Goal: Task Accomplishment & Management: Manage account settings

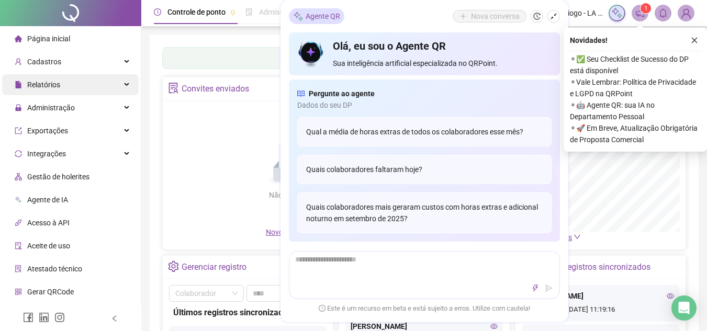
click at [74, 80] on div "Relatórios" at bounding box center [70, 84] width 137 height 21
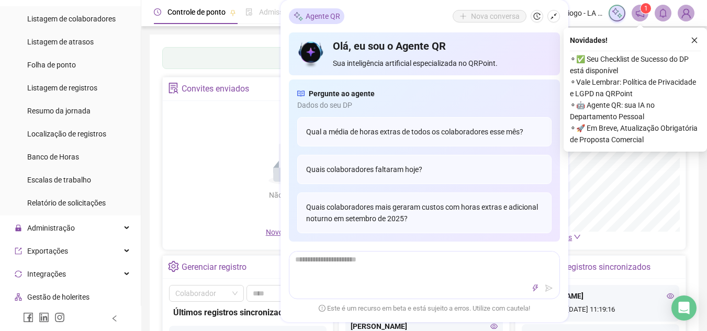
scroll to position [105, 0]
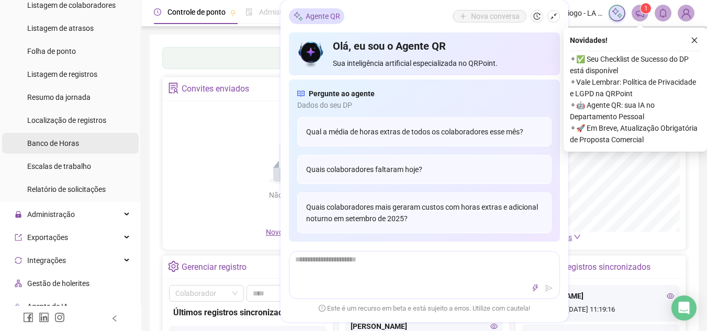
click at [78, 144] on span "Banco de Horas" at bounding box center [53, 143] width 52 height 8
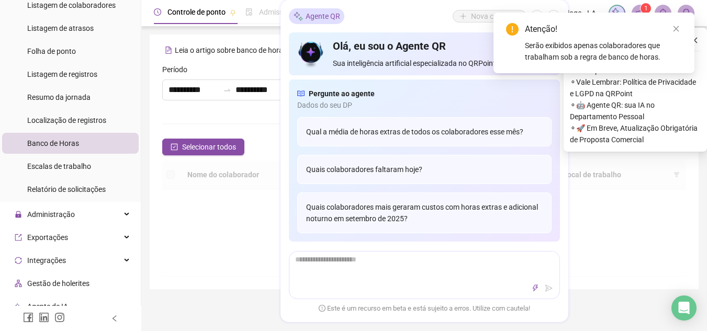
type input "**********"
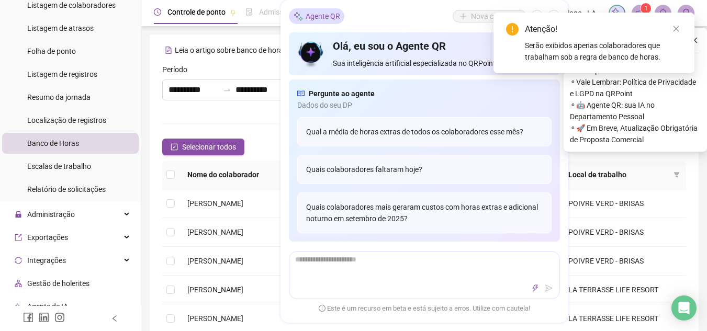
click at [41, 214] on span "Administração" at bounding box center [51, 214] width 48 height 8
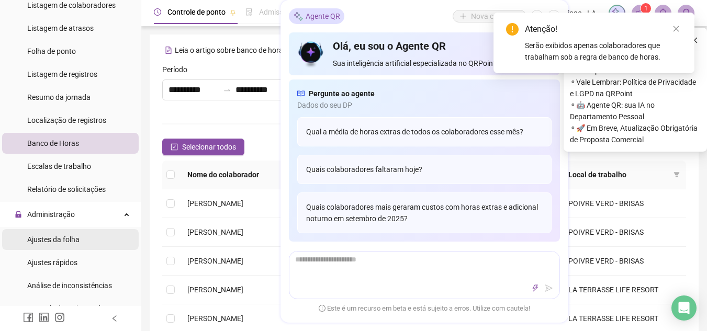
click at [65, 241] on span "Ajustes da folha" at bounding box center [53, 239] width 52 height 8
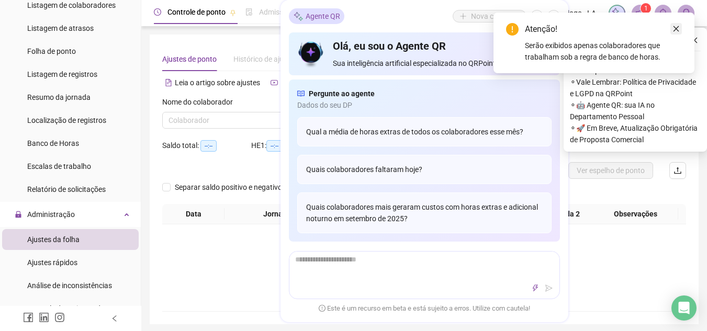
click at [680, 34] on link "Close" at bounding box center [676, 29] width 12 height 12
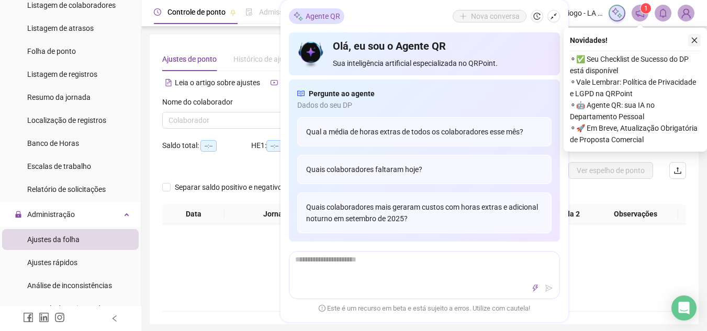
click at [695, 43] on icon "close" at bounding box center [693, 40] width 7 height 7
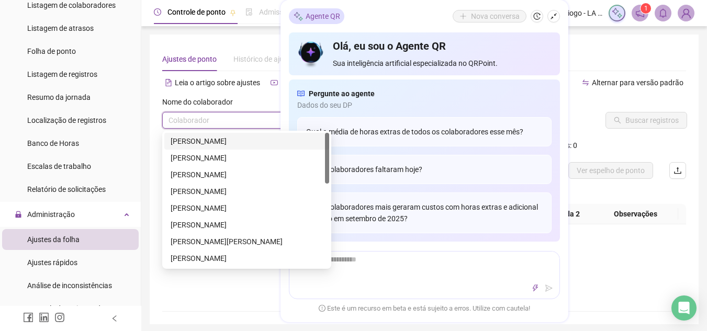
click at [249, 120] on input "search" at bounding box center [241, 120] width 147 height 16
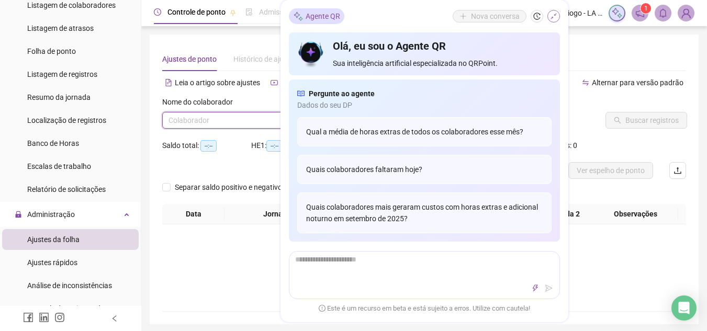
click at [554, 15] on icon "shrink" at bounding box center [553, 16] width 6 height 6
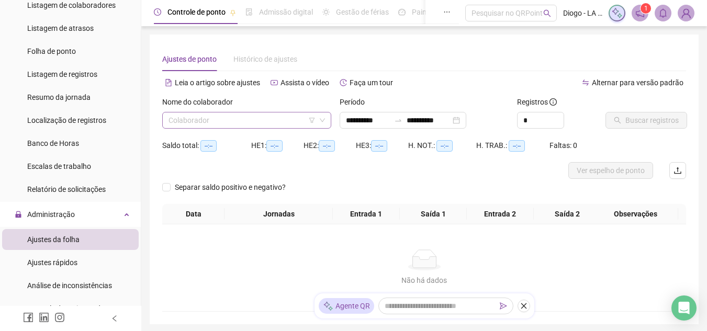
click at [264, 123] on input "search" at bounding box center [241, 120] width 147 height 16
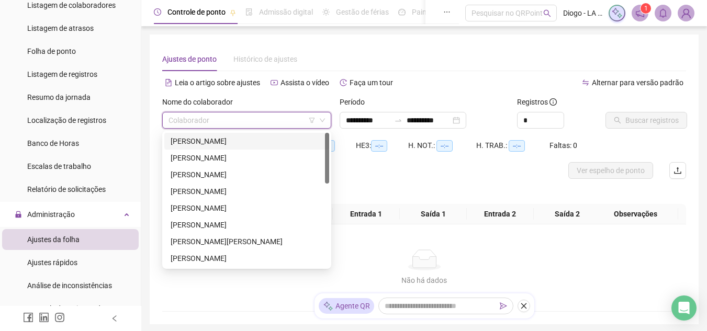
click at [256, 144] on div "[PERSON_NAME]" at bounding box center [247, 141] width 152 height 12
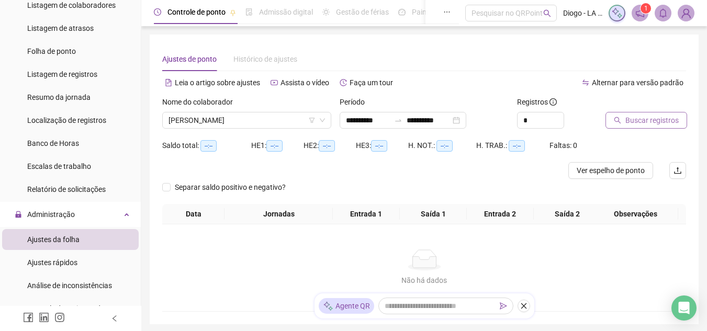
click at [616, 119] on icon "search" at bounding box center [617, 120] width 7 height 7
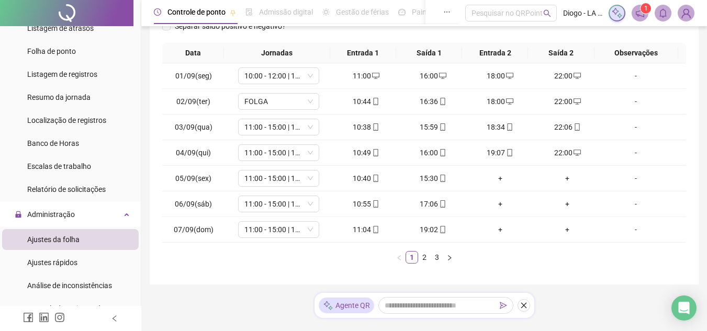
scroll to position [177, 0]
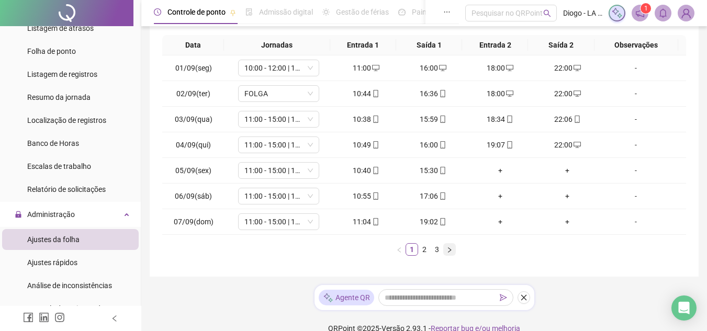
click at [452, 254] on button "button" at bounding box center [449, 249] width 13 height 13
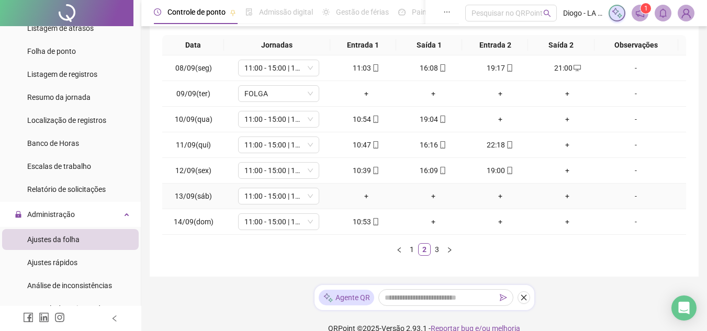
click at [367, 192] on div "+" at bounding box center [366, 196] width 59 height 12
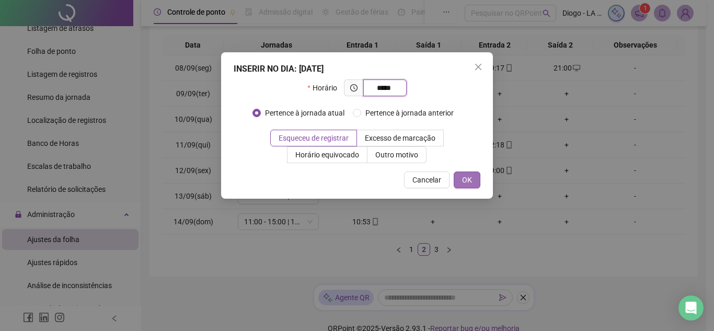
type input "*****"
click at [473, 179] on button "OK" at bounding box center [467, 180] width 27 height 17
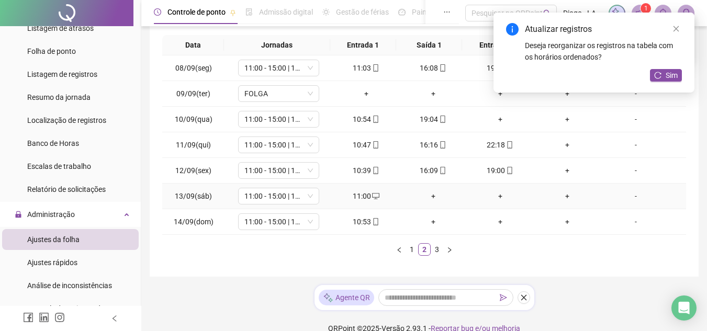
click at [430, 189] on td "+" at bounding box center [433, 197] width 67 height 26
click at [429, 198] on div "+" at bounding box center [433, 196] width 59 height 12
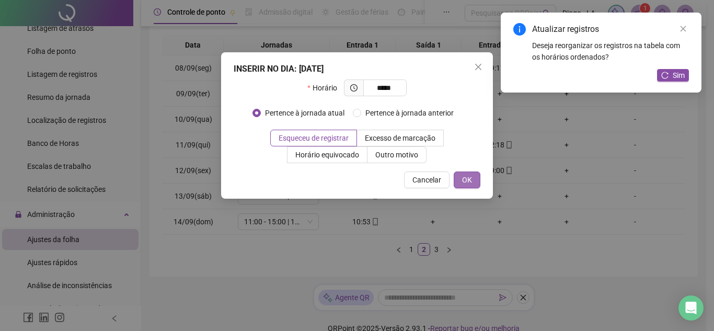
type input "*****"
click at [472, 186] on button "OK" at bounding box center [467, 180] width 27 height 17
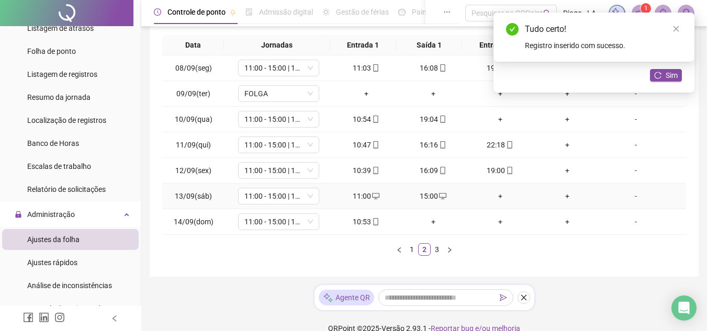
click at [490, 199] on div "+" at bounding box center [500, 196] width 59 height 12
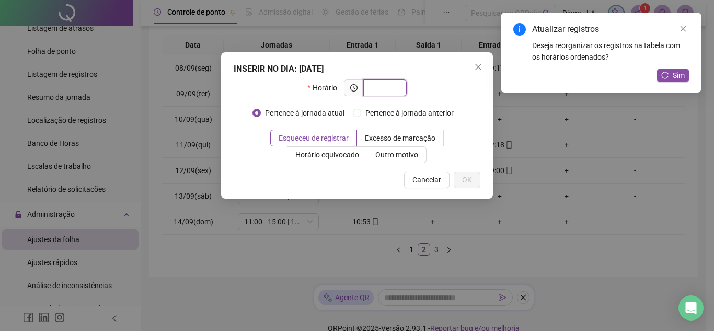
type input "*"
click at [477, 63] on icon "close" at bounding box center [478, 67] width 8 height 8
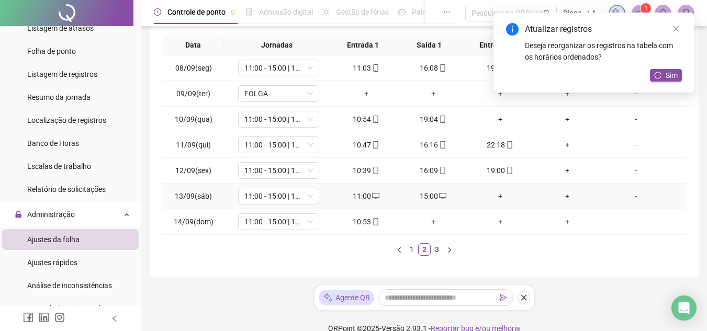
click at [498, 196] on div "+" at bounding box center [500, 196] width 59 height 12
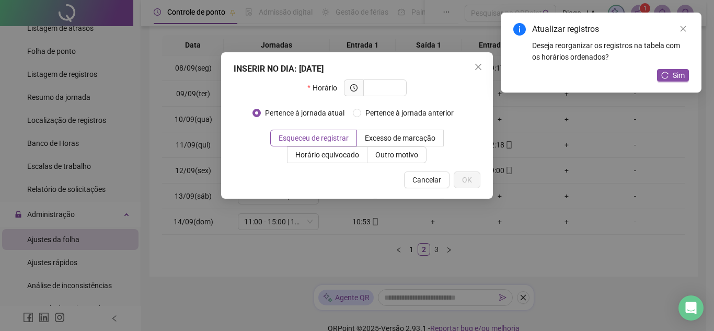
drag, startPoint x: 498, startPoint y: 196, endPoint x: 358, endPoint y: 87, distance: 177.1
click at [358, 87] on div "INSERIR NO DIA : [DATE] Horário Pertence à jornada atual Pertence à jornada ant…" at bounding box center [357, 165] width 714 height 331
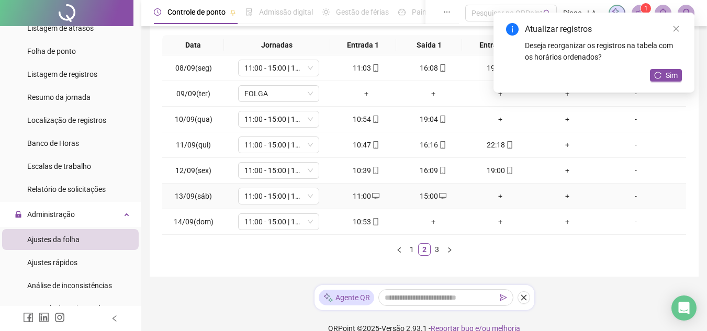
click at [484, 200] on div "+" at bounding box center [500, 196] width 59 height 12
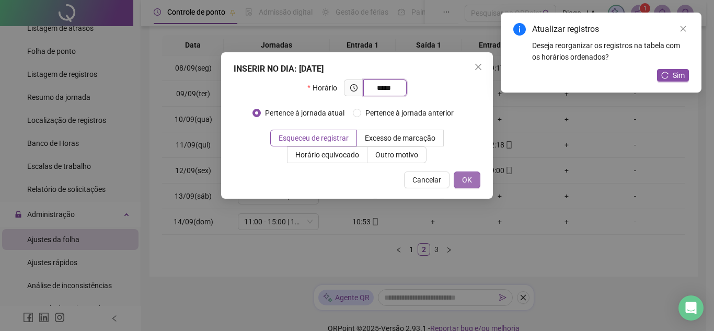
type input "*****"
click at [473, 180] on button "OK" at bounding box center [467, 180] width 27 height 17
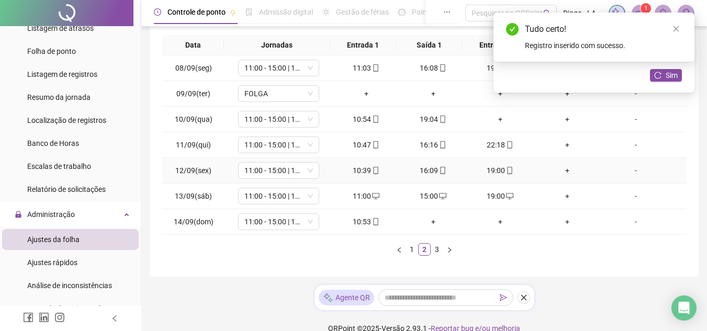
click at [562, 173] on div "+" at bounding box center [567, 171] width 59 height 12
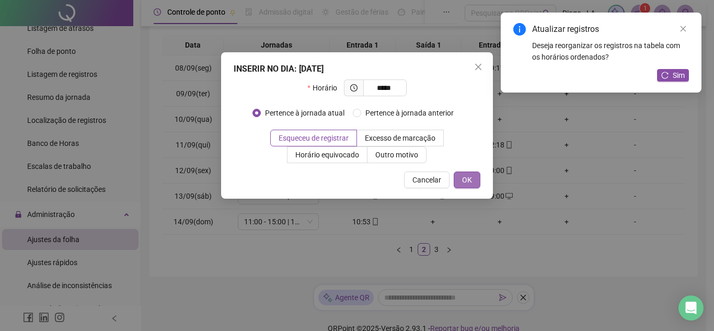
type input "*****"
click at [468, 180] on span "OK" at bounding box center [467, 180] width 10 height 12
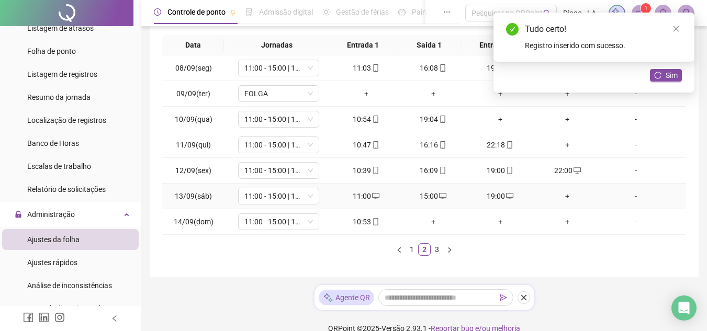
click at [554, 197] on div "+" at bounding box center [567, 196] width 59 height 12
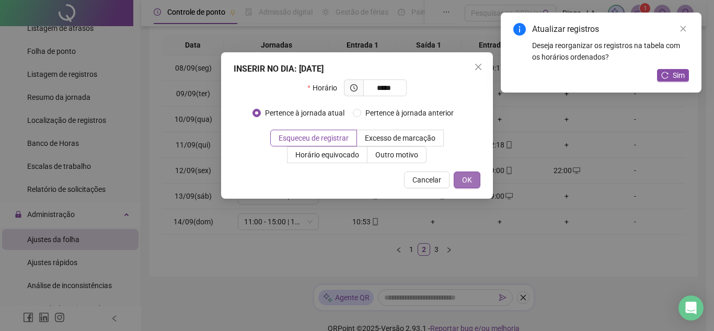
type input "*****"
click at [463, 180] on span "OK" at bounding box center [467, 180] width 10 height 12
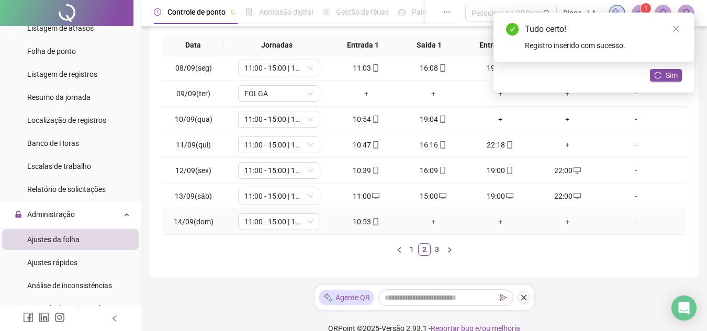
click at [429, 222] on div "+" at bounding box center [433, 222] width 59 height 12
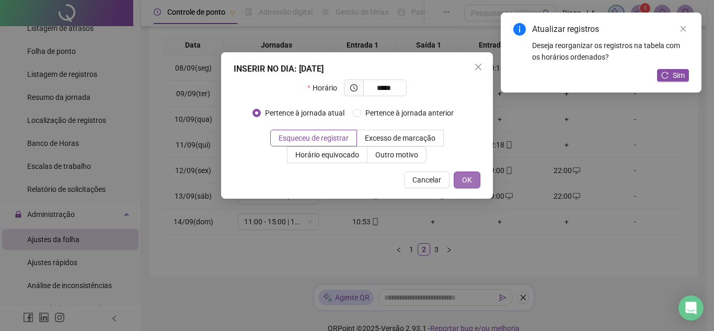
type input "*****"
click at [471, 176] on span "OK" at bounding box center [467, 180] width 10 height 12
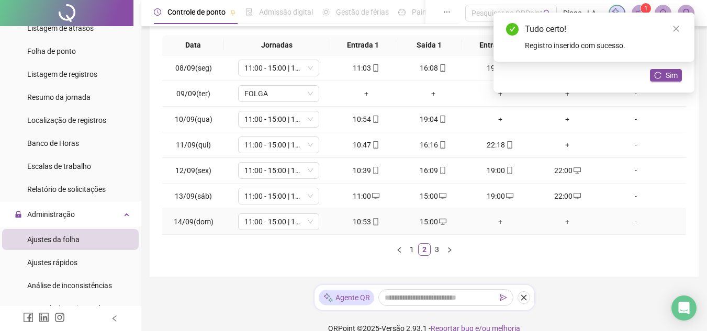
click at [500, 217] on div "+" at bounding box center [500, 222] width 59 height 12
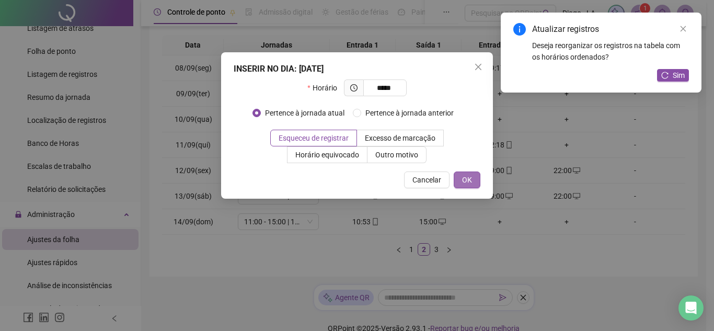
type input "*****"
click at [475, 183] on button "OK" at bounding box center [467, 180] width 27 height 17
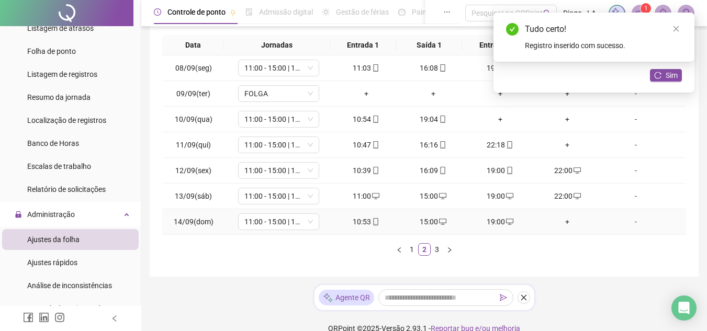
click at [561, 225] on div "+" at bounding box center [567, 222] width 59 height 12
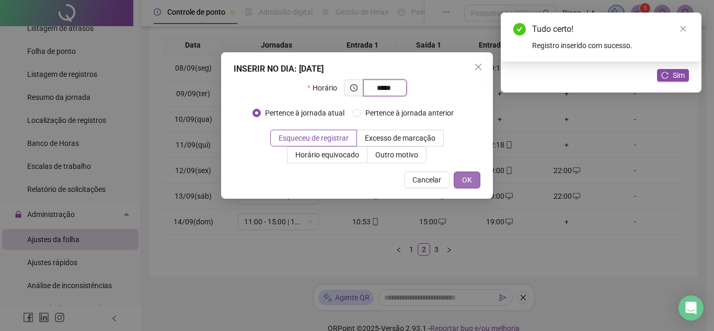
type input "*****"
click at [473, 174] on button "OK" at bounding box center [467, 180] width 27 height 17
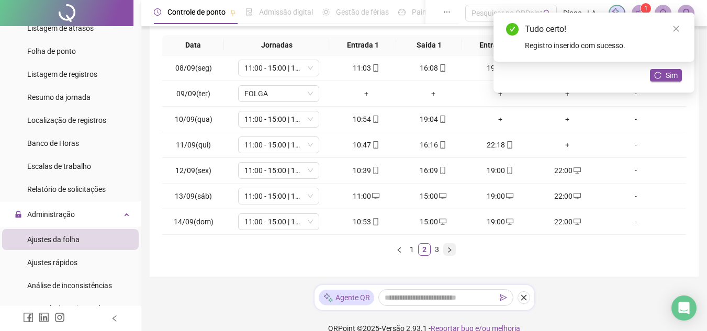
click at [451, 253] on icon "right" at bounding box center [449, 250] width 6 height 6
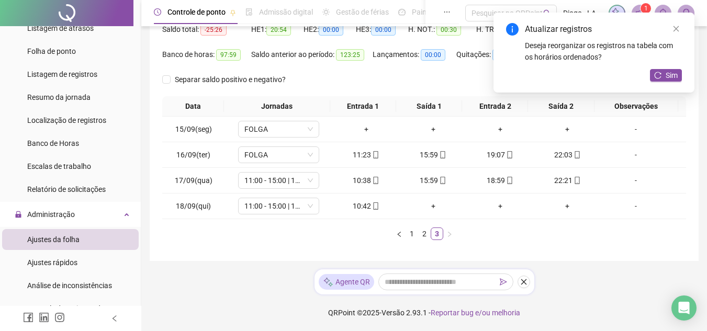
scroll to position [0, 0]
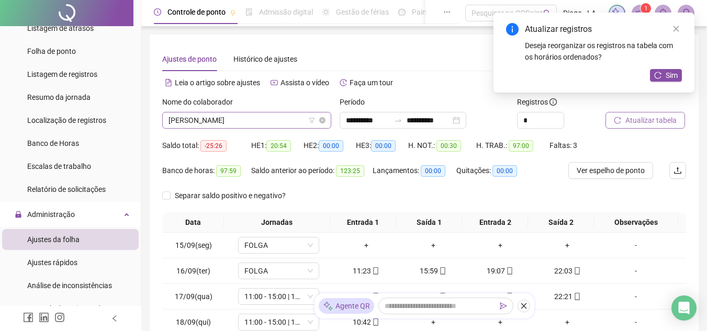
click at [290, 121] on span "[PERSON_NAME]" at bounding box center [246, 120] width 156 height 16
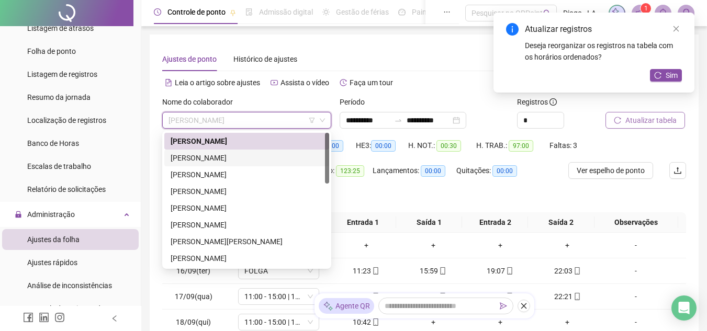
click at [267, 160] on div "[PERSON_NAME]" at bounding box center [247, 158] width 152 height 12
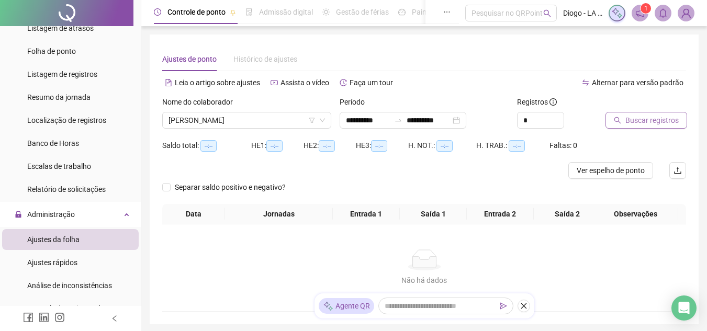
click at [614, 118] on icon "search" at bounding box center [617, 120] width 7 height 7
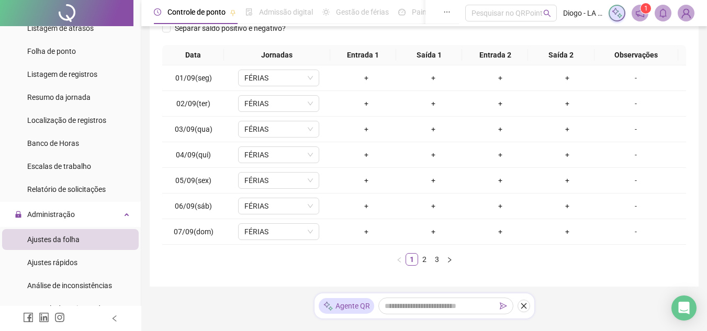
scroll to position [193, 0]
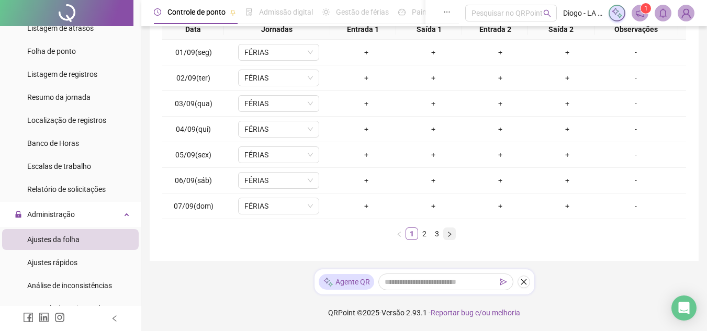
click at [450, 232] on icon "right" at bounding box center [449, 234] width 6 height 6
click at [282, 120] on td "11:00 - 15:00 | 18:00 - 23:00" at bounding box center [278, 130] width 108 height 26
click at [280, 132] on span "11:00 - 15:00 | 18:00 - 23:00" at bounding box center [278, 129] width 69 height 16
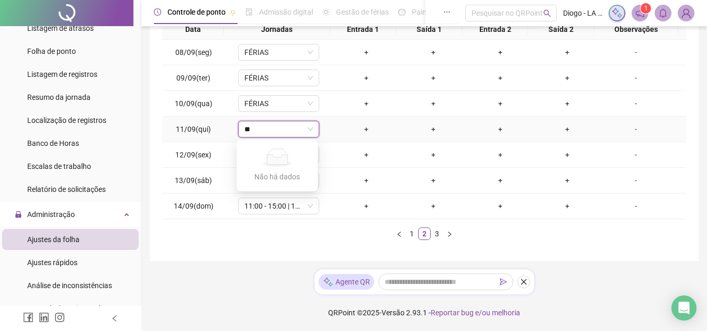
type input "*"
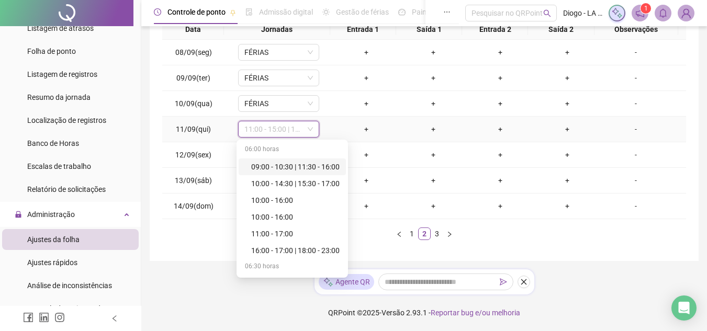
type input "*"
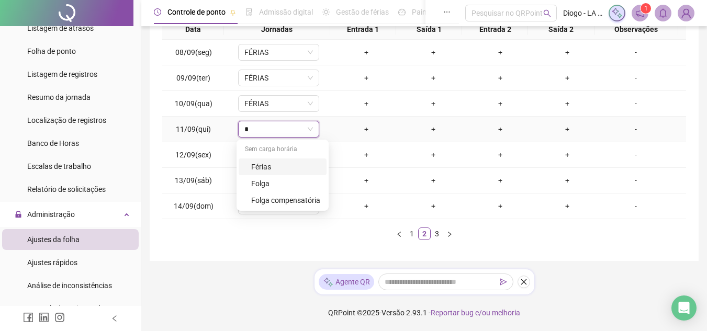
click at [293, 163] on div "Férias" at bounding box center [285, 167] width 69 height 12
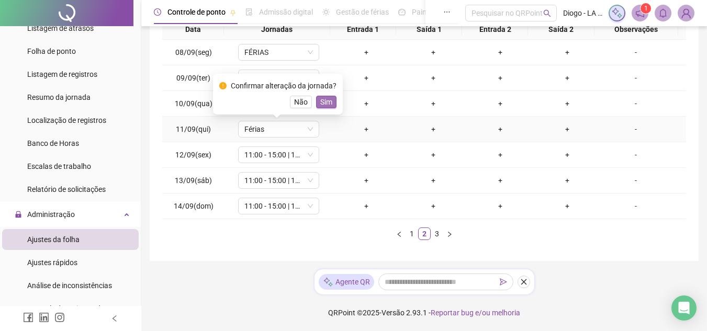
click at [329, 100] on span "Sim" at bounding box center [326, 102] width 12 height 12
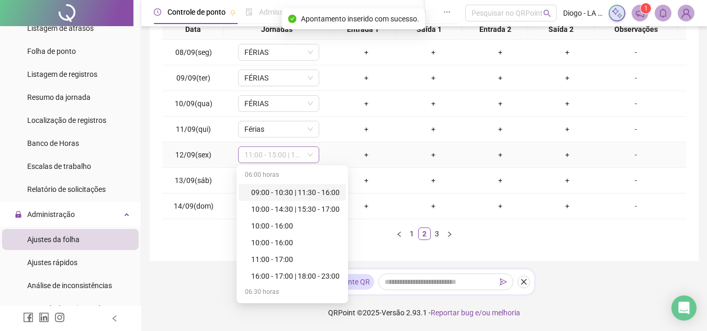
click at [297, 159] on span "11:00 - 15:00 | 18:00 - 23:00" at bounding box center [278, 155] width 69 height 16
type input "*"
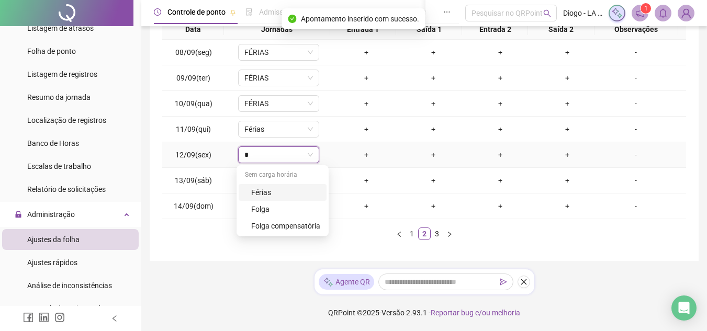
click at [294, 193] on div "Férias" at bounding box center [285, 193] width 69 height 12
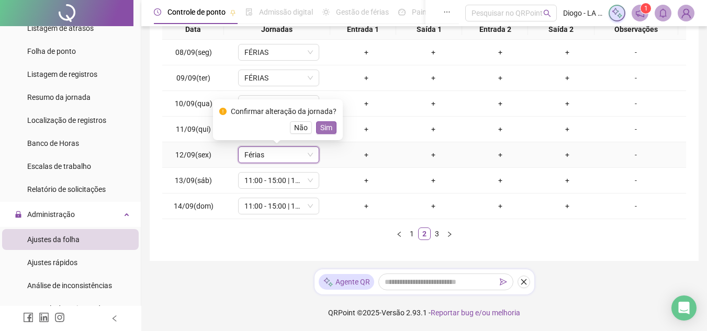
click at [323, 131] on span "Sim" at bounding box center [326, 128] width 12 height 12
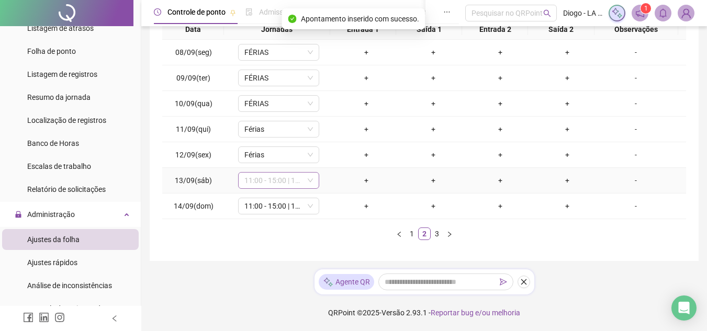
click at [290, 180] on span "11:00 - 15:00 | 18:00 - 23:00" at bounding box center [278, 181] width 69 height 16
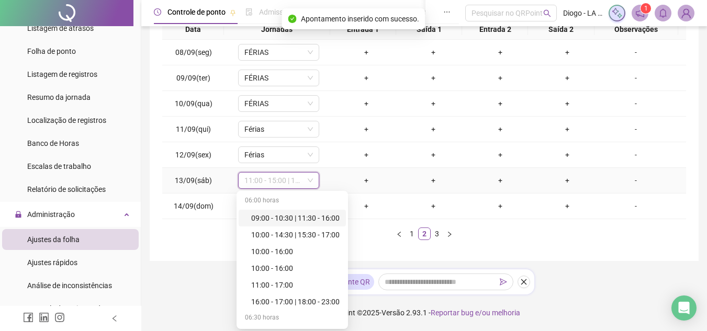
type input "*"
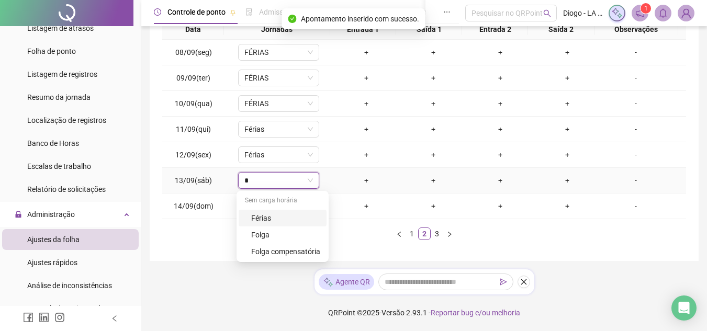
click at [302, 219] on div "Férias" at bounding box center [285, 218] width 69 height 12
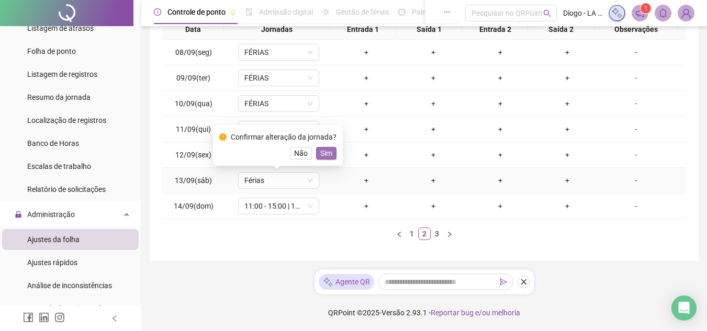
click at [324, 153] on span "Sim" at bounding box center [326, 153] width 12 height 12
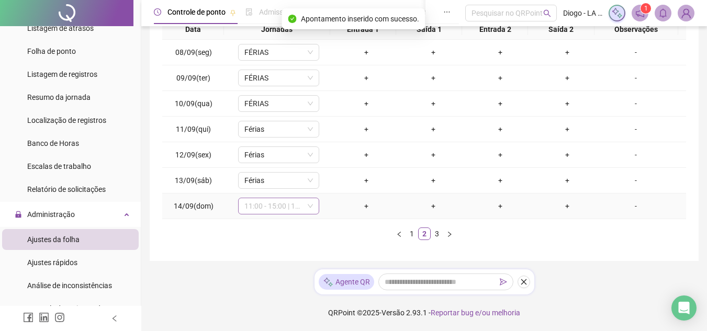
click at [292, 209] on span "11:00 - 15:00 | 18:00 - 23:00" at bounding box center [278, 206] width 69 height 16
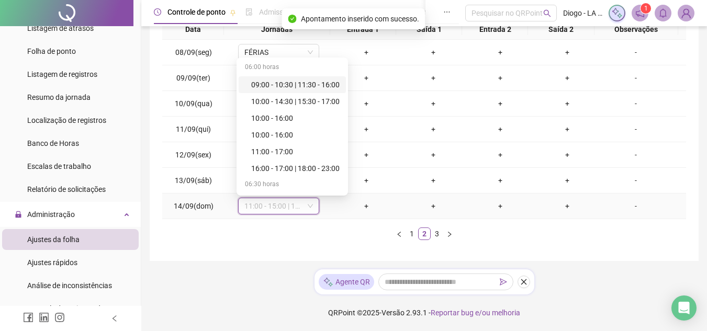
type input "*"
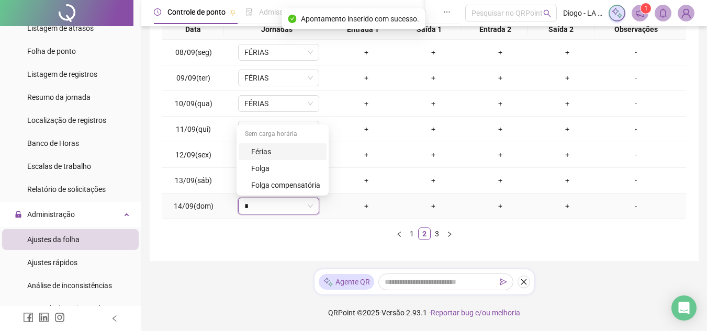
click at [283, 150] on div "Férias" at bounding box center [285, 152] width 69 height 12
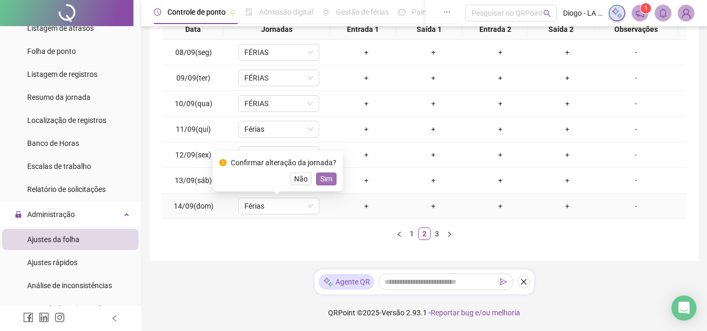
click at [325, 178] on span "Sim" at bounding box center [326, 179] width 12 height 12
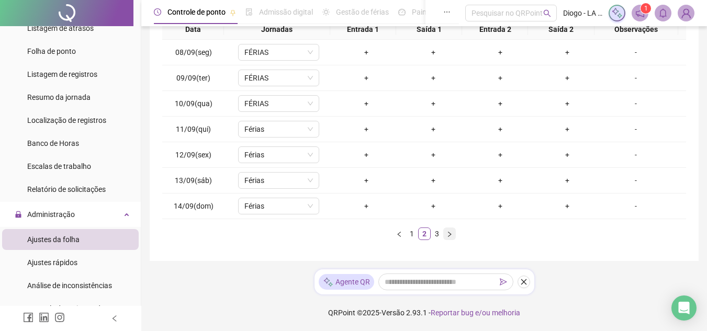
click at [451, 235] on icon "right" at bounding box center [449, 234] width 6 height 6
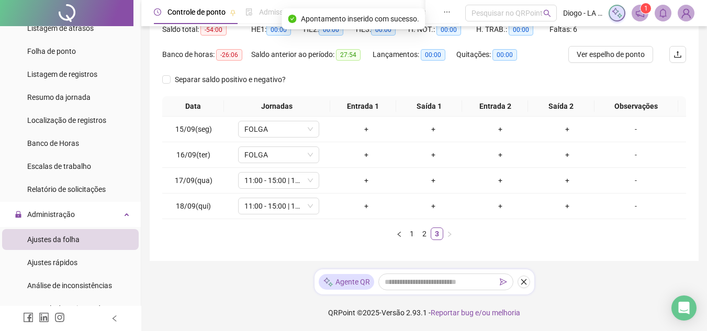
scroll to position [116, 0]
click at [281, 126] on span "FOLGA" at bounding box center [278, 129] width 69 height 16
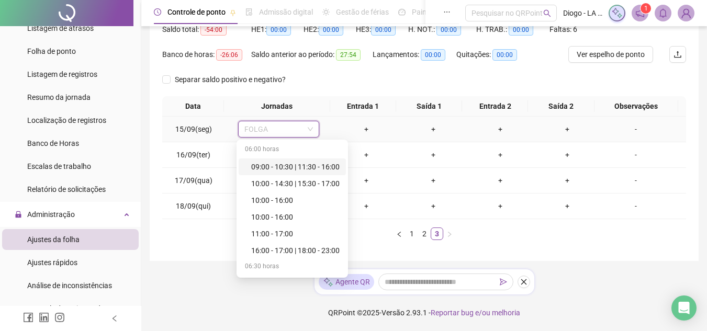
type input "*"
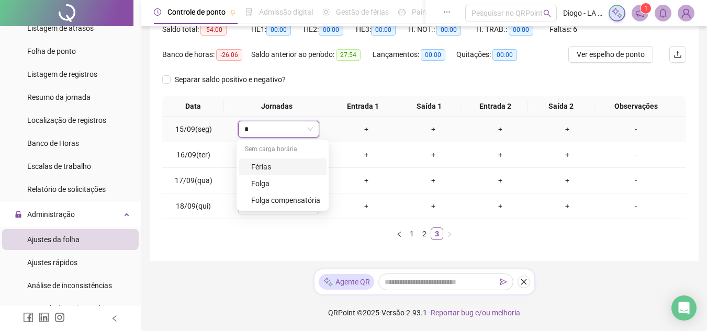
click at [289, 164] on div "Férias" at bounding box center [285, 167] width 69 height 12
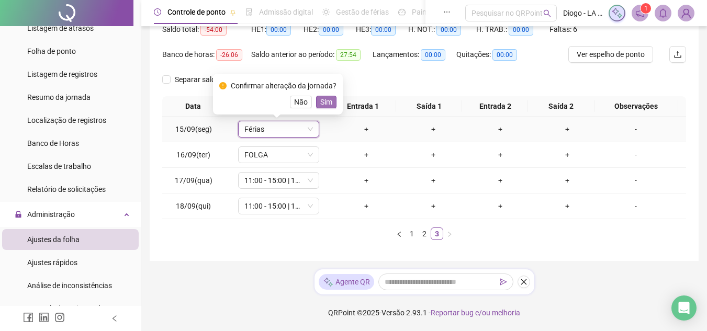
click at [330, 104] on button "Sim" at bounding box center [326, 102] width 20 height 13
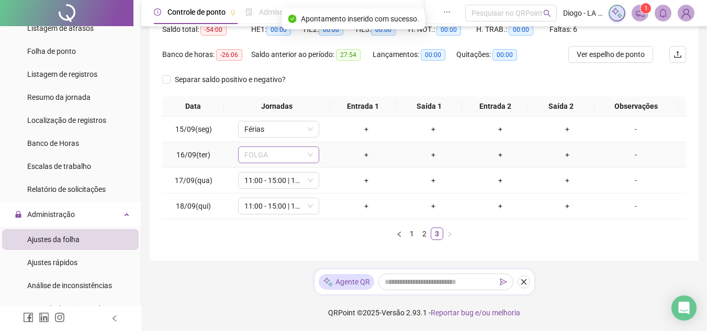
click at [281, 157] on span "FOLGA" at bounding box center [278, 155] width 69 height 16
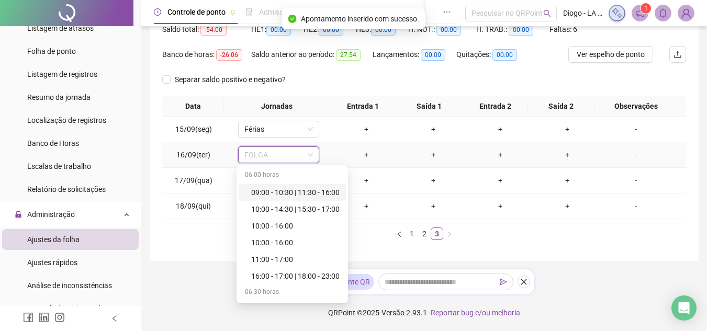
type input "*"
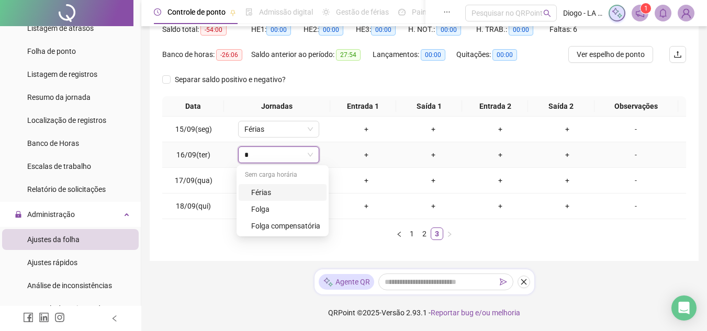
click at [289, 192] on div "Férias" at bounding box center [285, 193] width 69 height 12
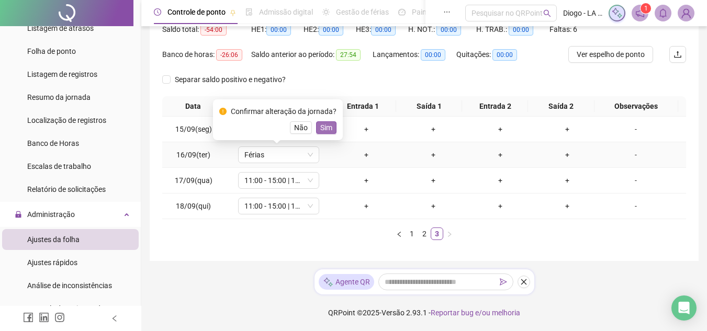
click at [327, 129] on span "Sim" at bounding box center [326, 128] width 12 height 12
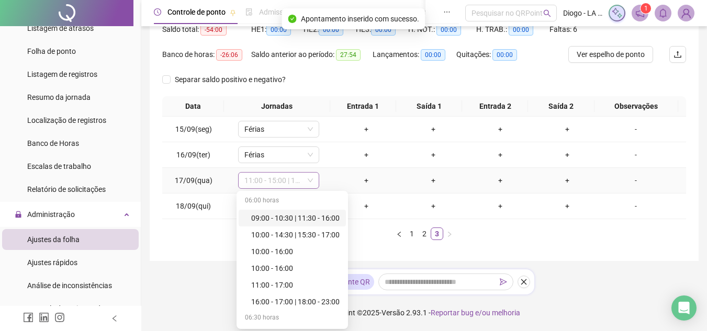
click at [287, 186] on span "11:00 - 15:00 | 18:00 - 23:00" at bounding box center [278, 181] width 69 height 16
type input "*"
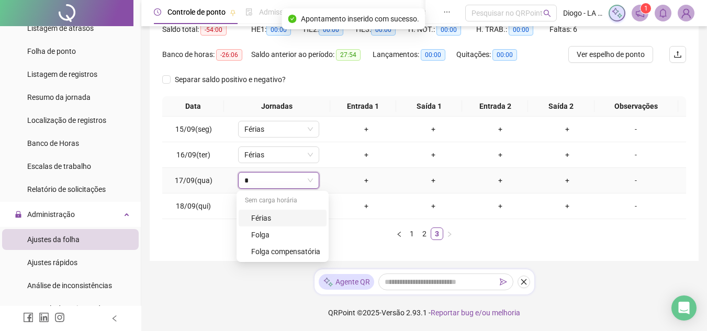
click at [293, 215] on div "Férias" at bounding box center [285, 218] width 69 height 12
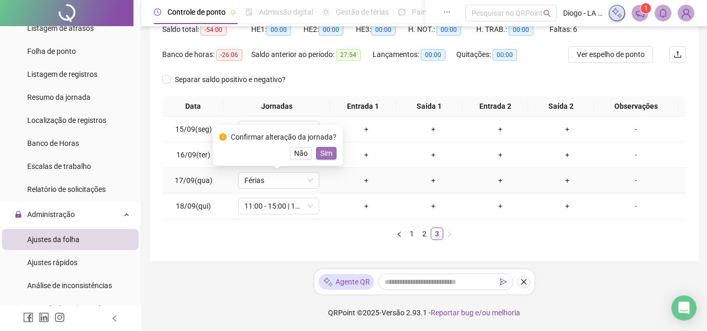
click at [328, 156] on span "Sim" at bounding box center [326, 153] width 12 height 12
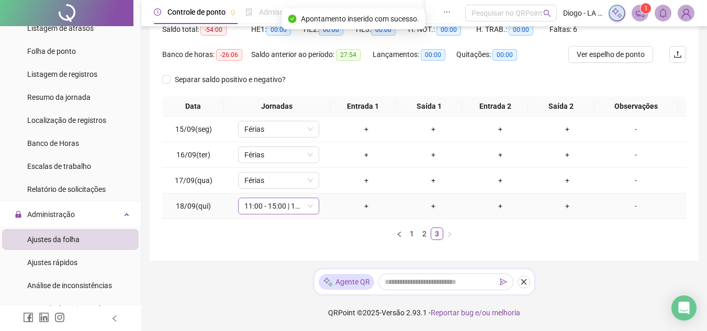
click at [294, 208] on span "11:00 - 15:00 | 18:00 - 23:00" at bounding box center [278, 206] width 69 height 16
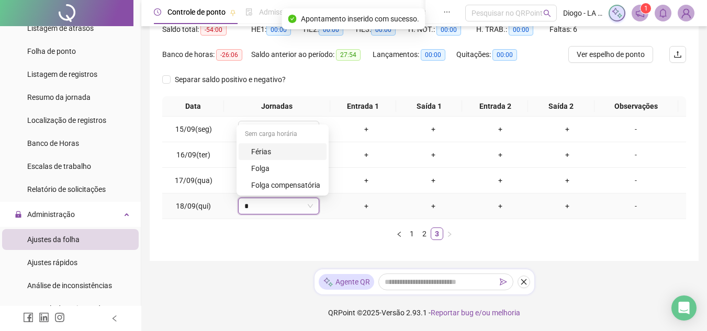
type input "*"
click at [291, 154] on div "Férias" at bounding box center [285, 152] width 69 height 12
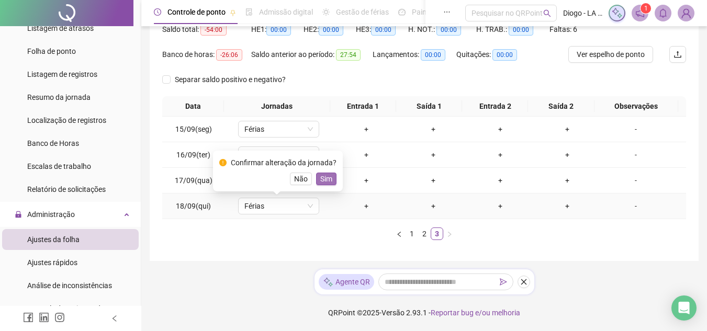
click at [329, 181] on span "Sim" at bounding box center [326, 179] width 12 height 12
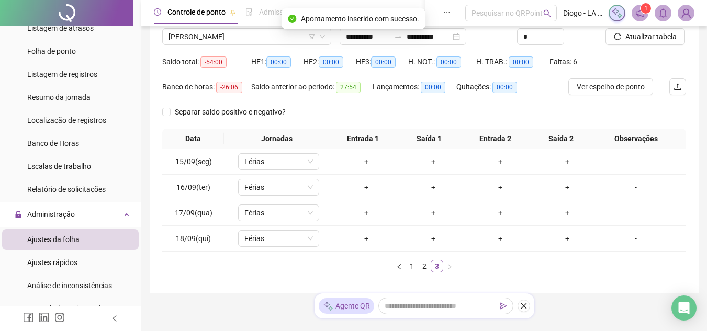
scroll to position [77, 0]
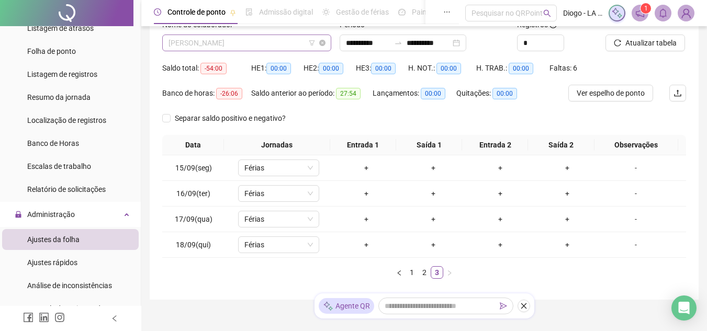
click at [251, 45] on span "[PERSON_NAME]" at bounding box center [246, 43] width 156 height 16
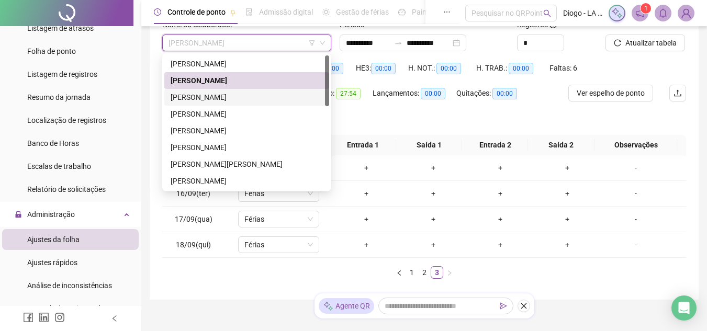
click at [238, 93] on div "[PERSON_NAME]" at bounding box center [247, 98] width 152 height 12
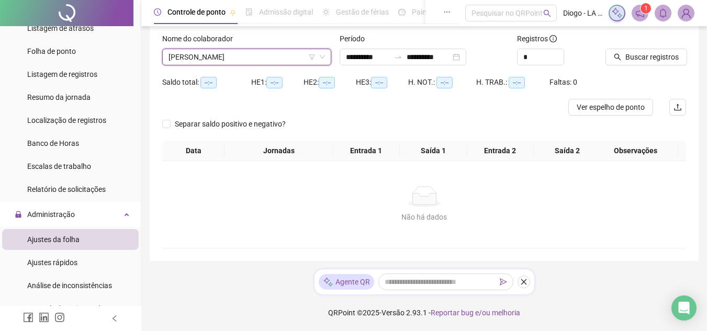
scroll to position [63, 0]
click at [615, 53] on icon "search" at bounding box center [617, 56] width 7 height 7
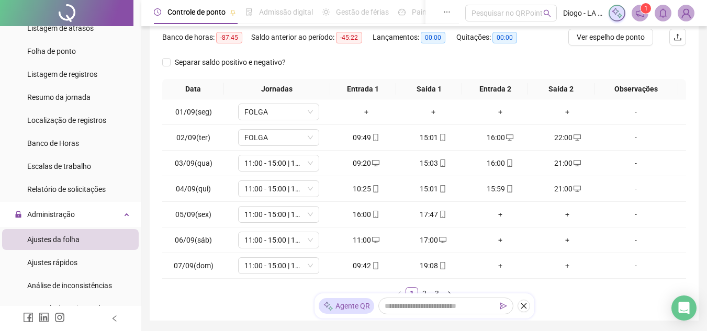
scroll to position [160, 0]
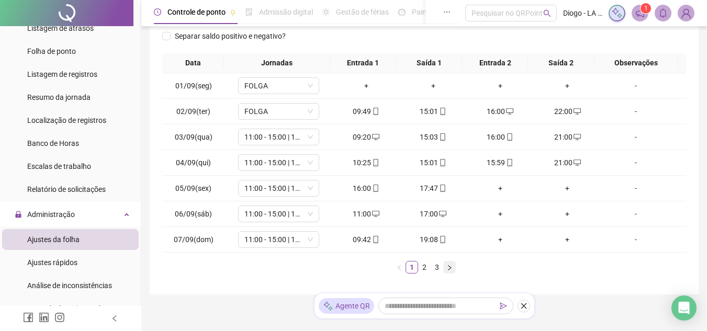
click at [451, 271] on icon "right" at bounding box center [449, 268] width 6 height 6
click at [273, 189] on span "11:00 - 15:00 | 18:00 - 23:00" at bounding box center [278, 188] width 69 height 16
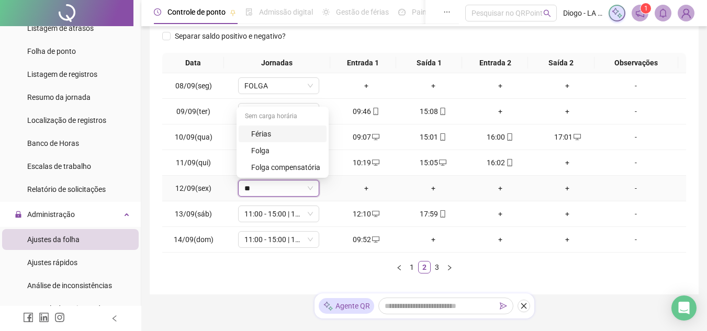
type input "***"
click at [285, 152] on div "Folga" at bounding box center [285, 151] width 69 height 12
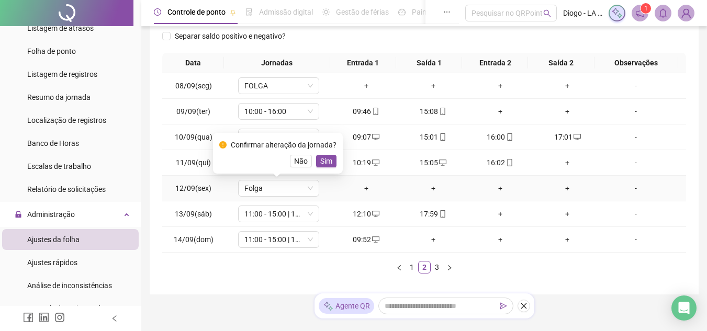
click at [325, 168] on div "Confirmar alteração da jornada? Não Sim" at bounding box center [278, 153] width 130 height 41
click at [325, 164] on span "Sim" at bounding box center [326, 161] width 12 height 12
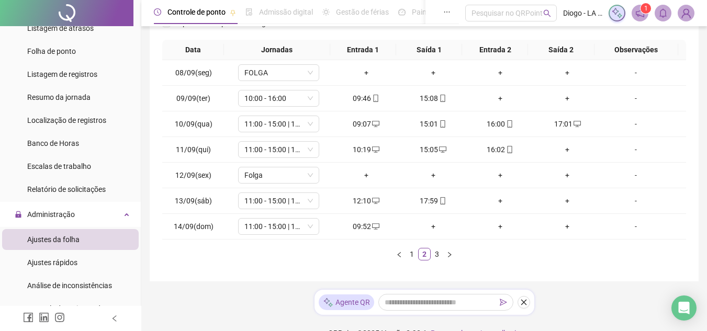
scroll to position [174, 0]
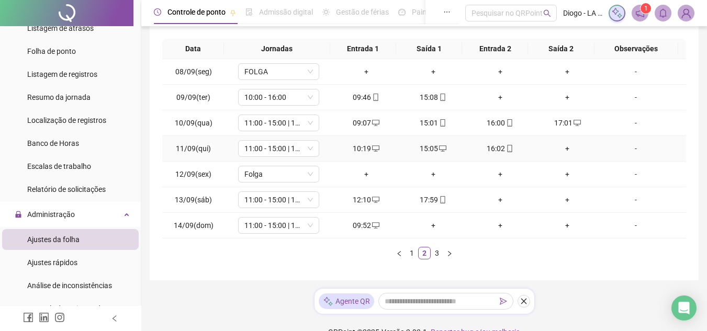
click at [558, 153] on div "+" at bounding box center [567, 149] width 59 height 12
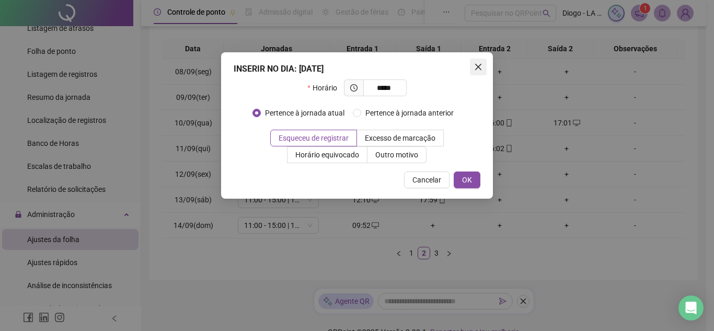
type input "*****"
click at [485, 66] on span "Close" at bounding box center [478, 67] width 17 height 8
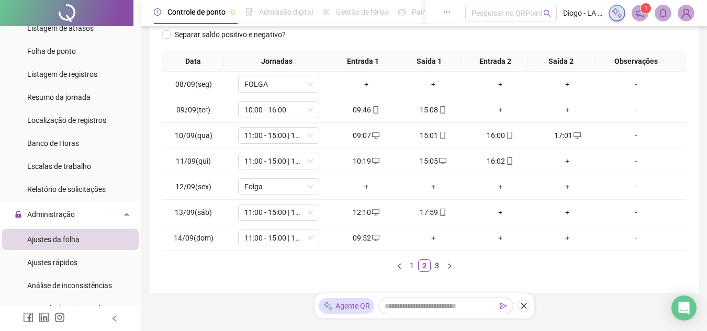
scroll to position [163, 0]
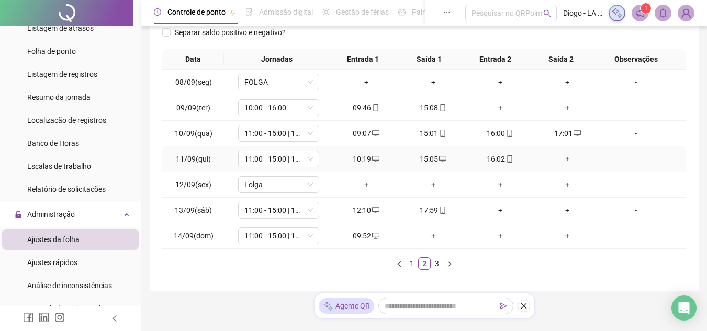
click at [569, 163] on div "+" at bounding box center [567, 159] width 59 height 12
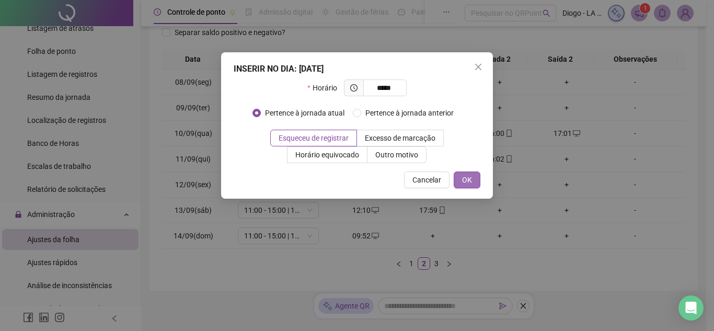
type input "*****"
click at [471, 177] on span "OK" at bounding box center [467, 180] width 10 height 12
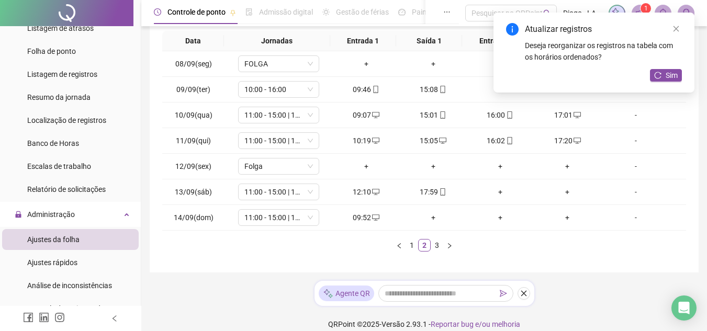
scroll to position [183, 0]
drag, startPoint x: 431, startPoint y: 222, endPoint x: 428, endPoint y: 214, distance: 8.4
click at [428, 214] on td "+" at bounding box center [433, 217] width 67 height 26
click at [428, 214] on div "+" at bounding box center [433, 217] width 59 height 12
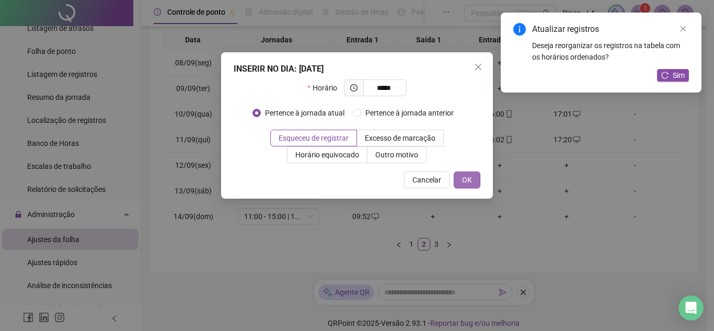
type input "*****"
click at [469, 182] on span "OK" at bounding box center [467, 180] width 10 height 12
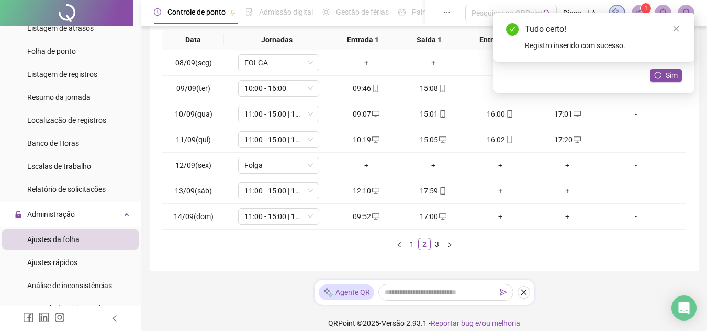
click at [453, 251] on div "Data Jornadas Entrada 1 Saída 1 Entrada 2 Saída 2 Observações 08/09(seg) FOLGA …" at bounding box center [424, 144] width 524 height 229
click at [449, 242] on icon "right" at bounding box center [449, 245] width 6 height 6
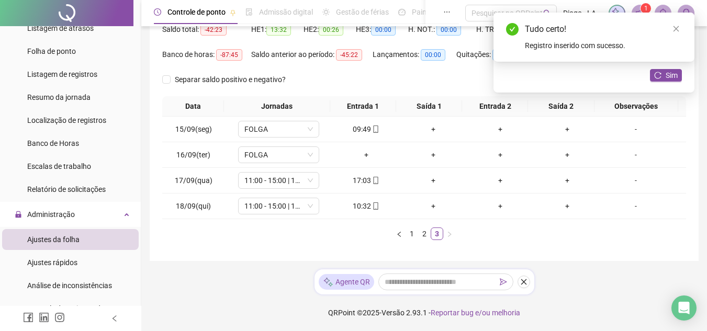
scroll to position [116, 0]
click at [429, 129] on div "+" at bounding box center [433, 129] width 59 height 12
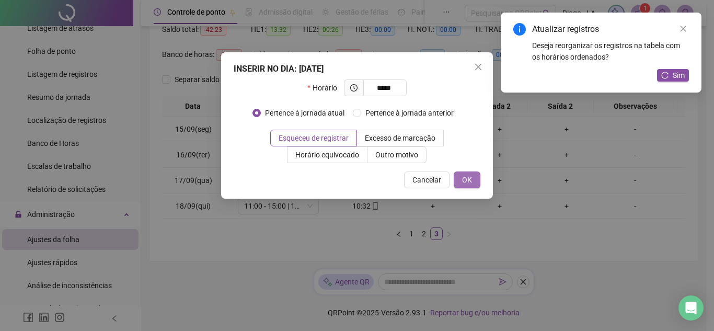
type input "*****"
click at [459, 173] on button "OK" at bounding box center [467, 180] width 27 height 17
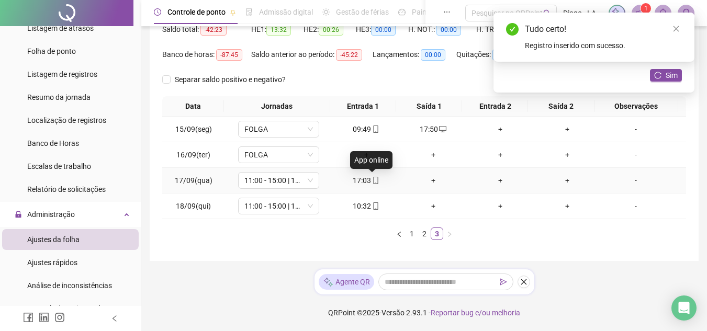
click at [372, 179] on icon "mobile" at bounding box center [375, 180] width 7 height 7
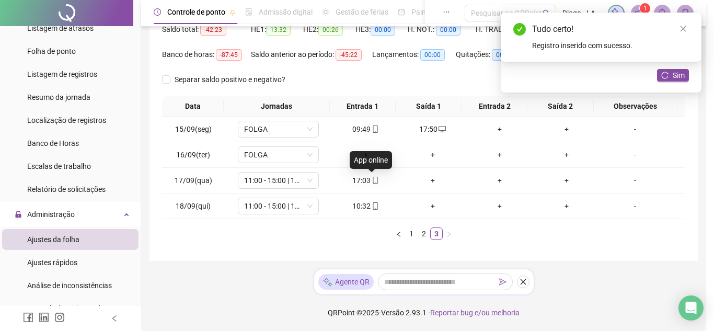
type input "**********"
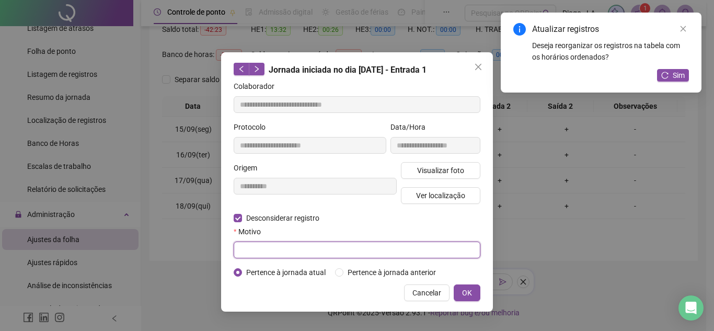
click at [270, 245] on input "text" at bounding box center [357, 250] width 247 height 17
type input "****"
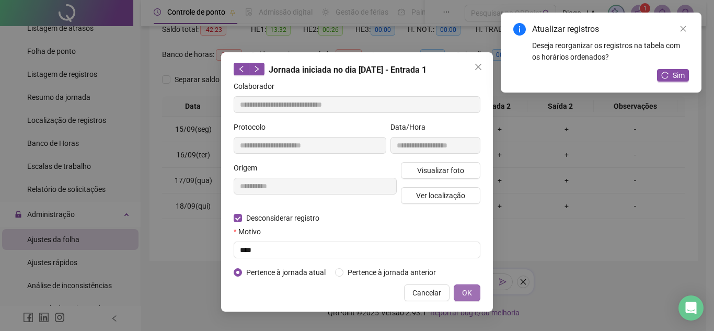
click at [465, 291] on span "OK" at bounding box center [467, 293] width 10 height 12
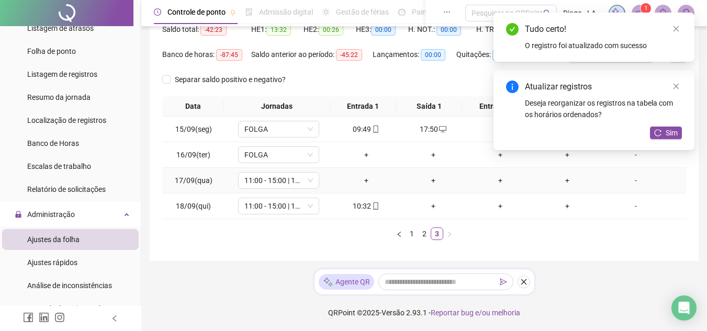
click at [369, 180] on div "+" at bounding box center [366, 181] width 59 height 12
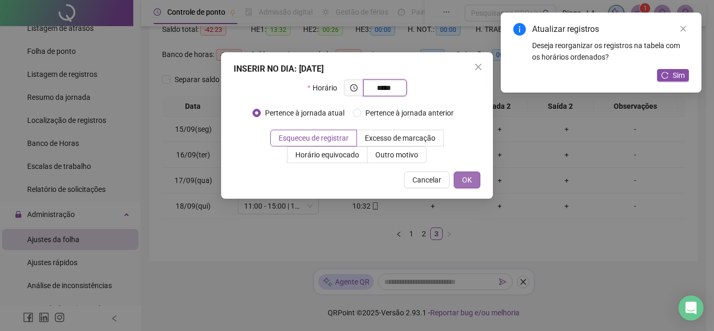
type input "*****"
click at [473, 180] on button "OK" at bounding box center [467, 180] width 27 height 17
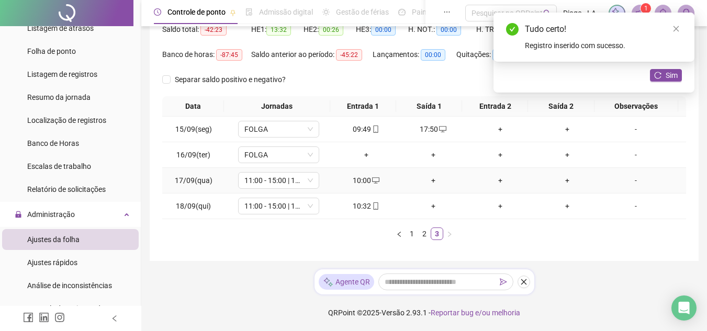
click at [427, 180] on div "+" at bounding box center [433, 181] width 59 height 12
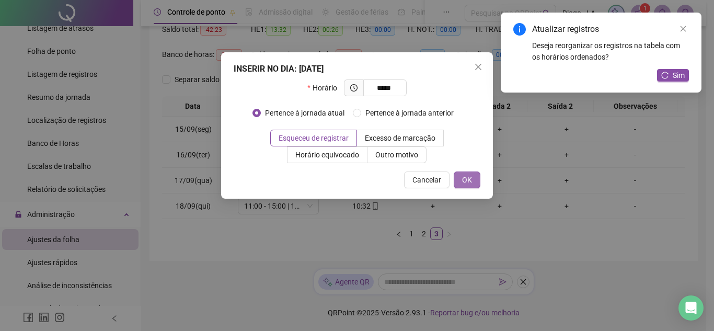
type input "*****"
click at [472, 179] on span "OK" at bounding box center [467, 180] width 10 height 12
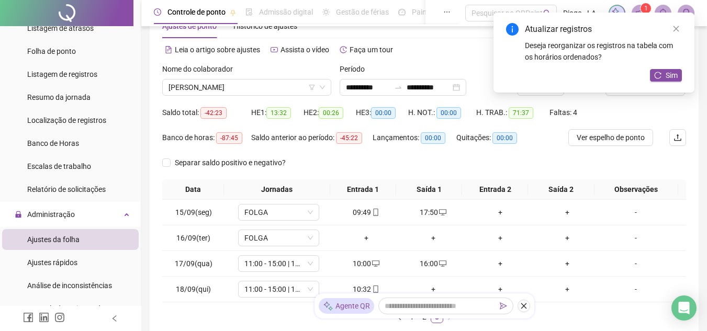
scroll to position [0, 0]
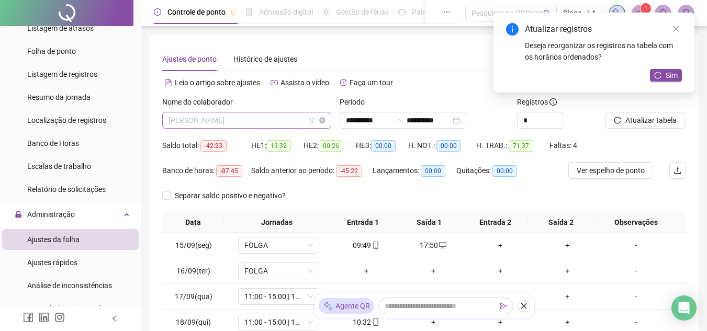
click at [271, 121] on span "[PERSON_NAME]" at bounding box center [246, 120] width 156 height 16
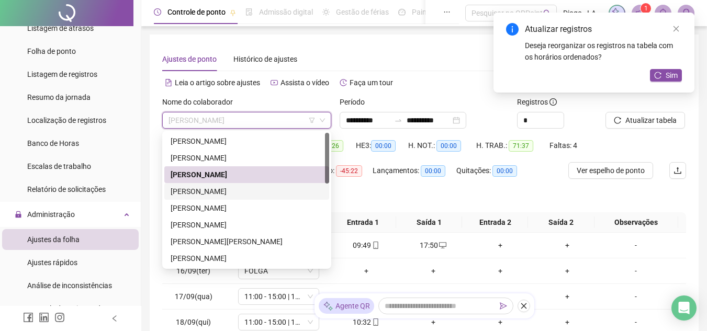
click at [246, 189] on div "[PERSON_NAME]" at bounding box center [247, 192] width 152 height 12
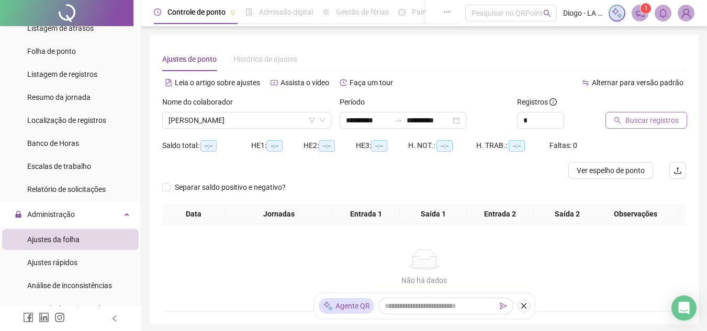
click at [617, 118] on icon "search" at bounding box center [617, 120] width 7 height 7
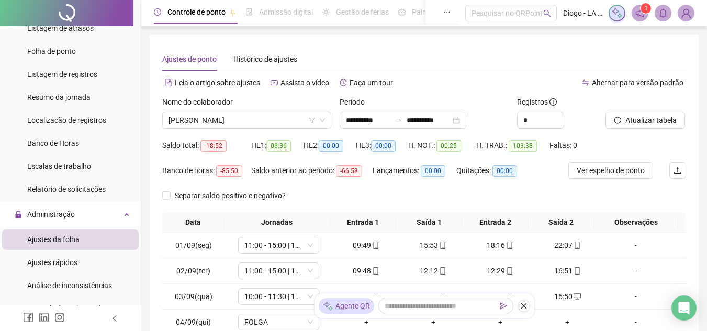
scroll to position [193, 0]
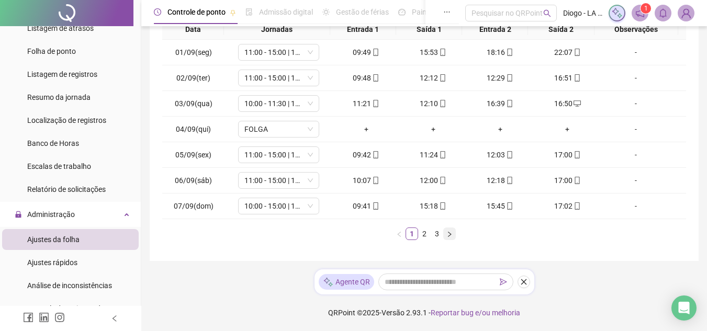
click at [449, 231] on icon "right" at bounding box center [449, 234] width 6 height 6
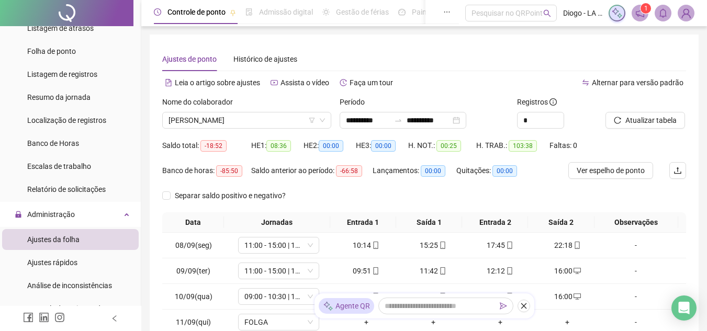
scroll to position [184, 0]
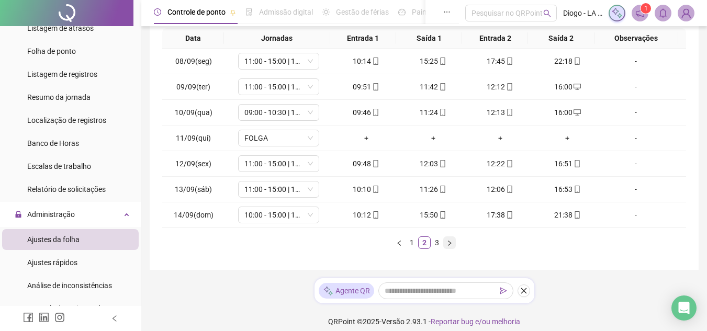
click at [453, 244] on button "button" at bounding box center [449, 242] width 13 height 13
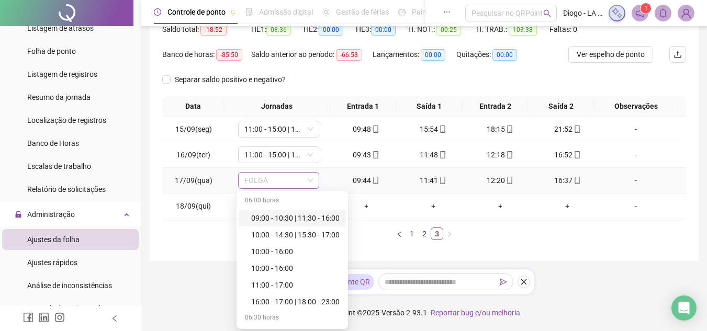
click at [266, 181] on span "FOLGA" at bounding box center [278, 181] width 69 height 16
type input "**"
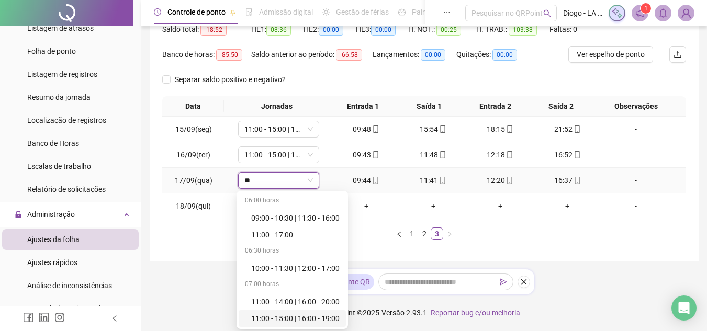
click at [297, 316] on div "11:00 - 15:00 | 16:00 - 19:00" at bounding box center [295, 319] width 88 height 12
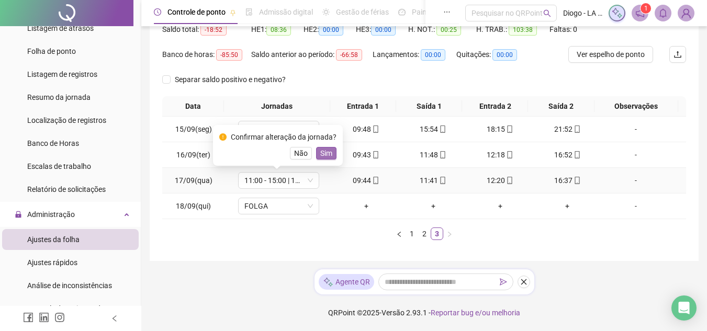
click at [329, 155] on span "Sim" at bounding box center [326, 153] width 12 height 12
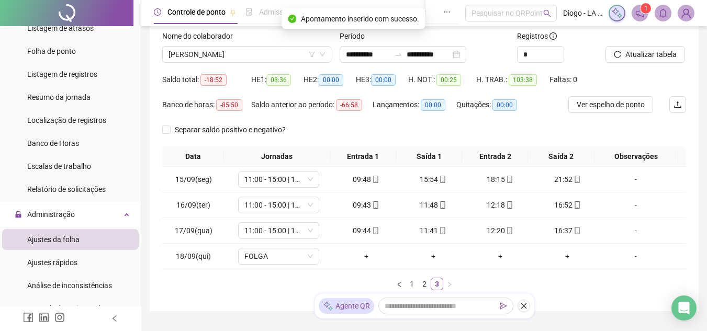
scroll to position [65, 0]
click at [280, 63] on div "[PERSON_NAME]" at bounding box center [246, 55] width 169 height 17
click at [399, 279] on button "button" at bounding box center [399, 284] width 13 height 13
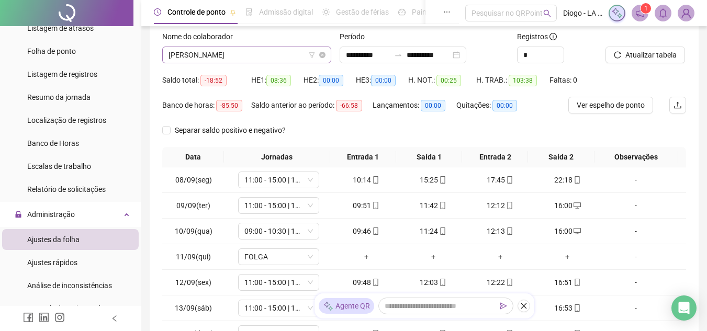
click at [285, 62] on span "[PERSON_NAME]" at bounding box center [246, 55] width 156 height 16
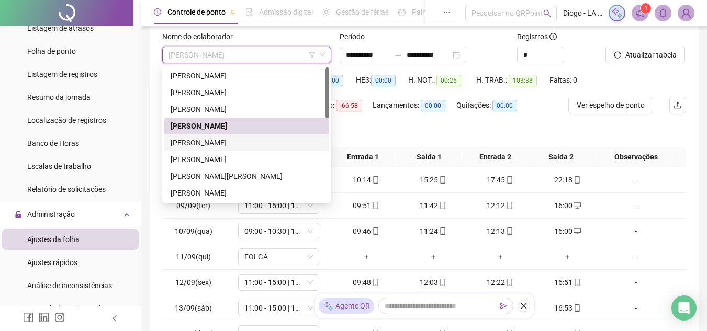
click at [263, 142] on div "[PERSON_NAME]" at bounding box center [247, 143] width 152 height 12
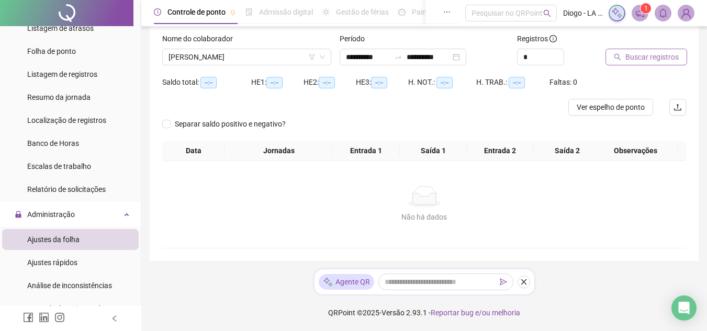
click at [615, 61] on button "Buscar registros" at bounding box center [646, 57] width 82 height 17
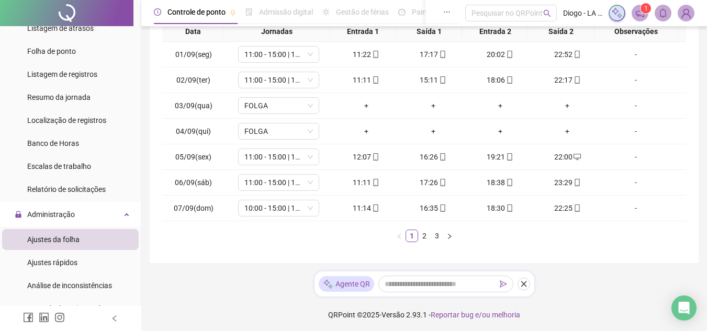
scroll to position [193, 0]
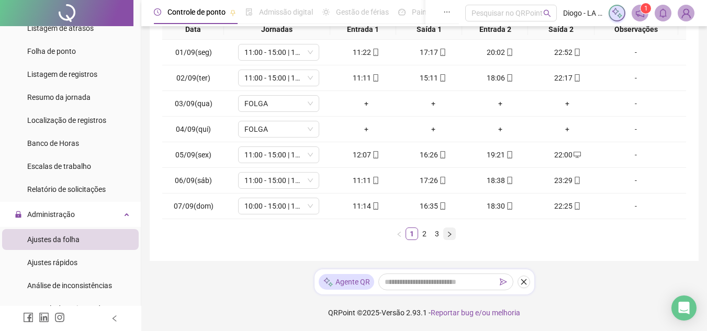
click at [450, 234] on icon "right" at bounding box center [449, 233] width 3 height 5
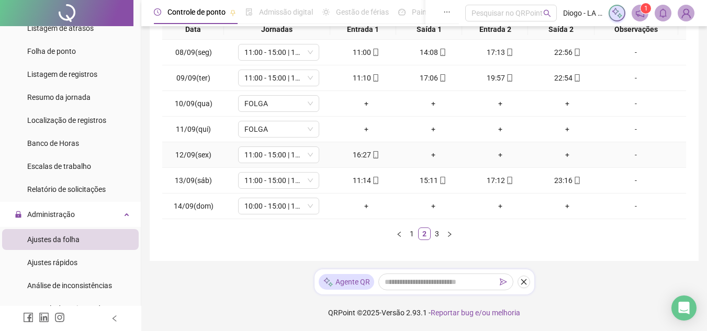
click at [429, 156] on div "+" at bounding box center [433, 155] width 59 height 12
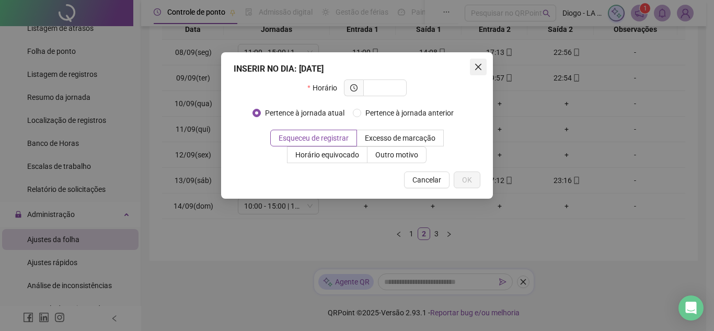
click at [479, 66] on icon "close" at bounding box center [478, 67] width 6 height 6
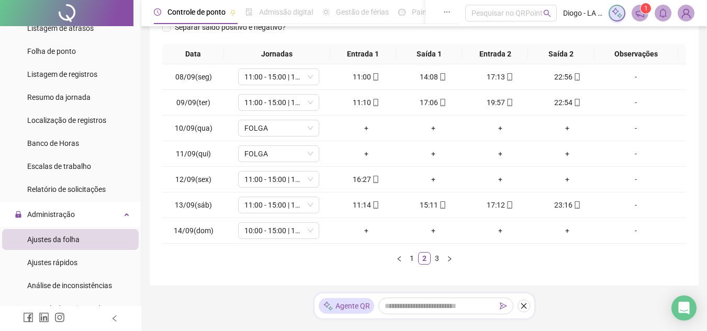
scroll to position [190, 0]
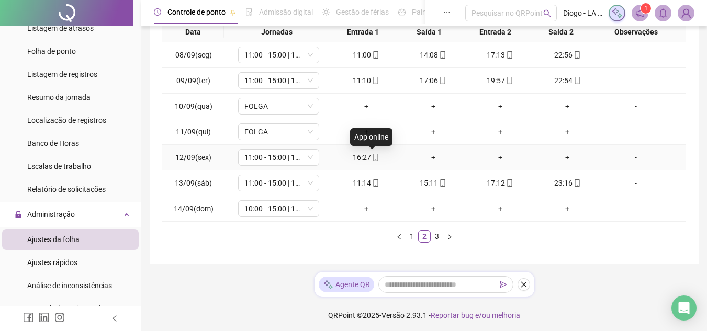
click at [371, 160] on span "mobile" at bounding box center [375, 157] width 8 height 7
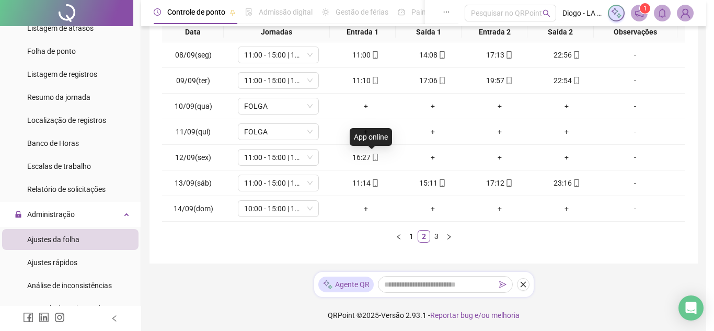
type input "**********"
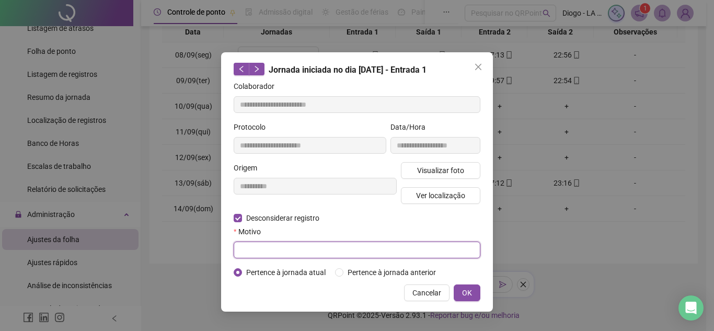
click at [263, 251] on input "text" at bounding box center [357, 250] width 247 height 17
type input "*"
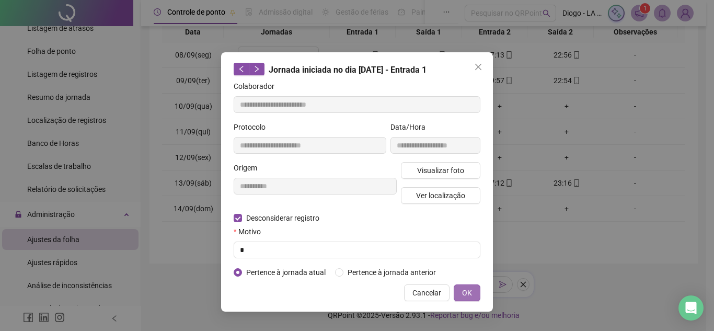
click at [467, 294] on span "OK" at bounding box center [467, 293] width 10 height 12
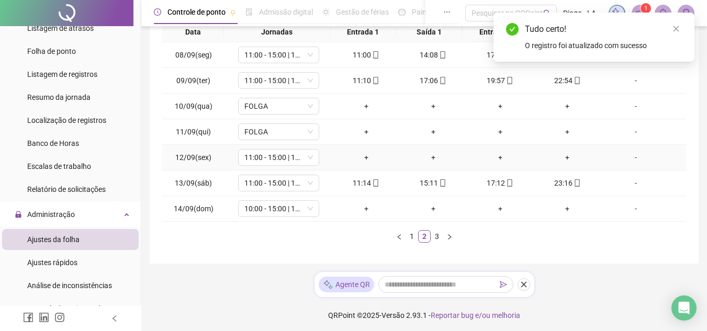
click at [362, 152] on div "+" at bounding box center [366, 158] width 59 height 12
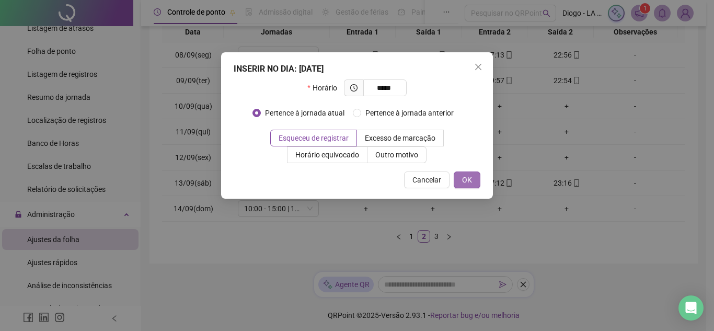
type input "*****"
click at [471, 176] on span "OK" at bounding box center [467, 180] width 10 height 12
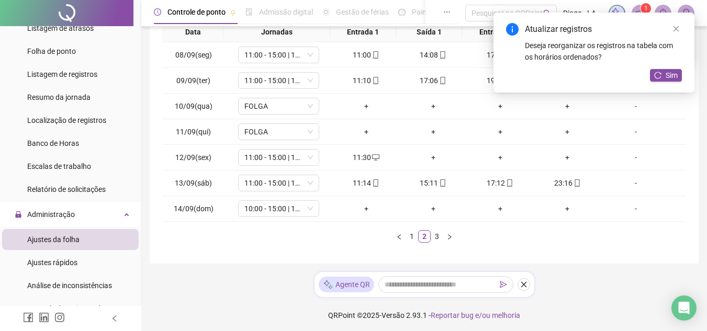
click at [425, 161] on div "+" at bounding box center [433, 158] width 59 height 12
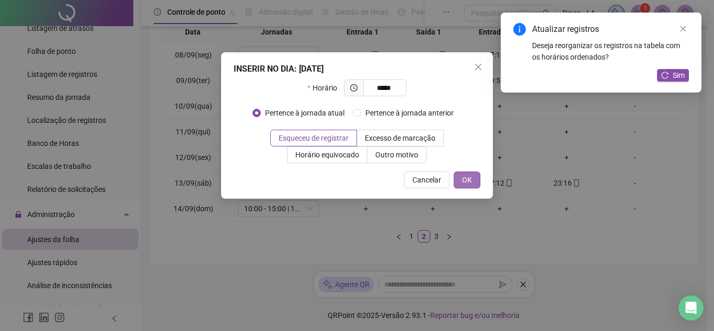
type input "*****"
click at [469, 175] on span "OK" at bounding box center [467, 180] width 10 height 12
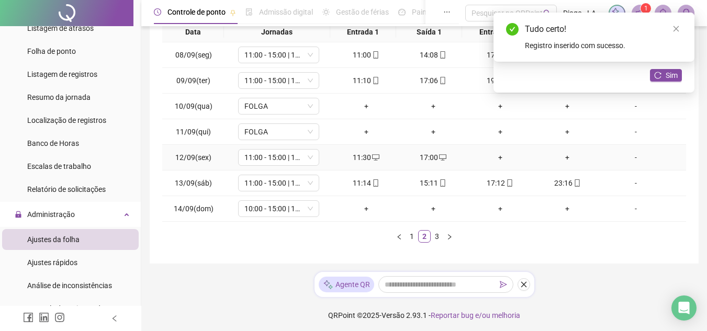
click at [496, 160] on div "+" at bounding box center [500, 158] width 59 height 12
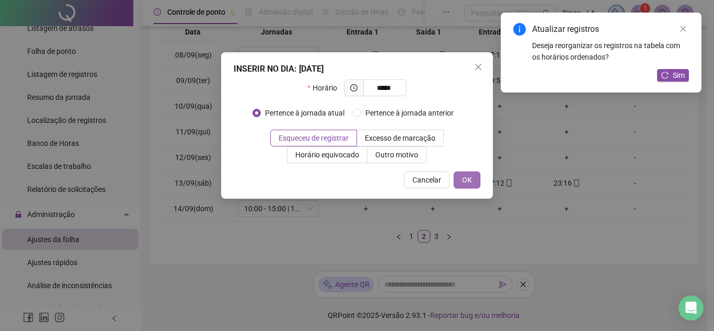
type input "*****"
click at [470, 179] on span "OK" at bounding box center [467, 180] width 10 height 12
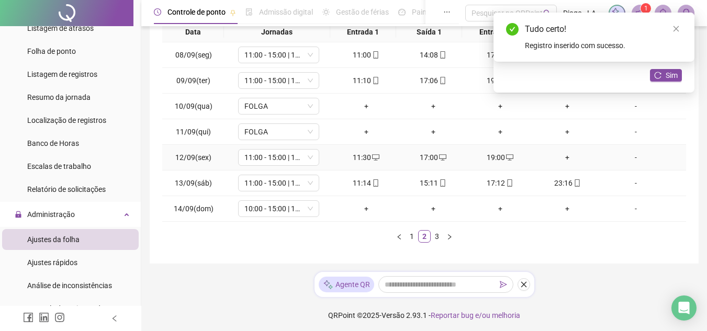
click at [559, 162] on div "+" at bounding box center [567, 158] width 59 height 12
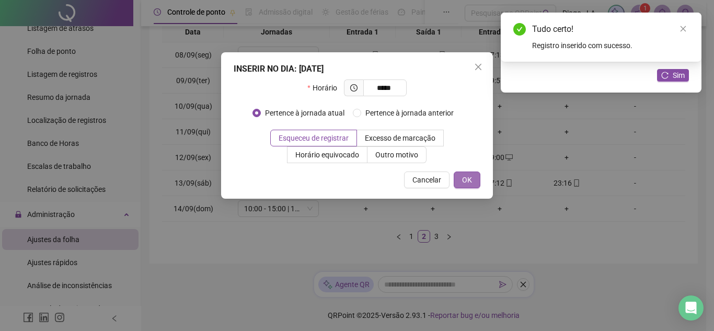
type input "*****"
click at [475, 183] on button "OK" at bounding box center [467, 180] width 27 height 17
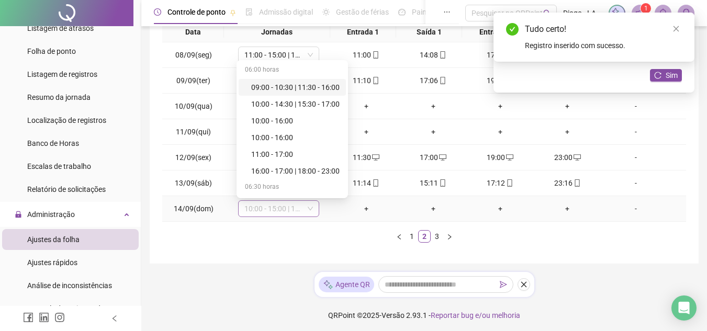
click at [282, 211] on span "10:00 - 15:00 | 18:00 - 23:00" at bounding box center [278, 209] width 69 height 16
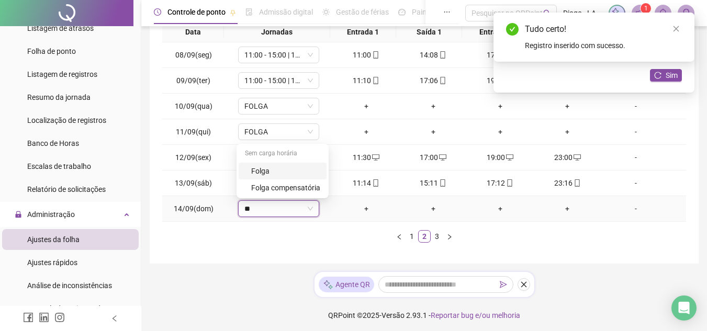
type input "***"
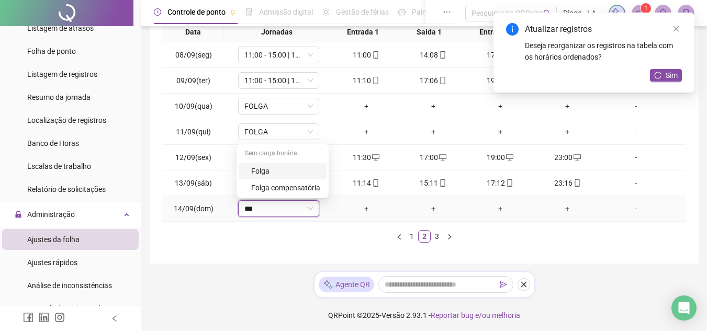
click at [289, 169] on div "Folga" at bounding box center [285, 171] width 69 height 12
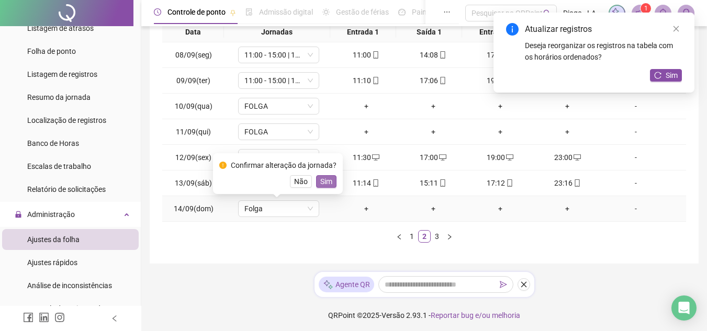
click at [331, 181] on button "Sim" at bounding box center [326, 181] width 20 height 13
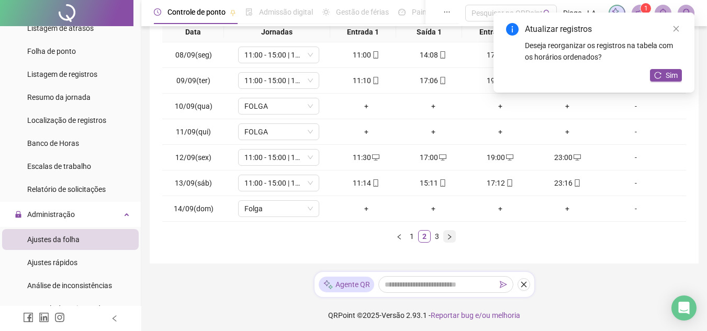
click at [455, 238] on button "button" at bounding box center [449, 236] width 13 height 13
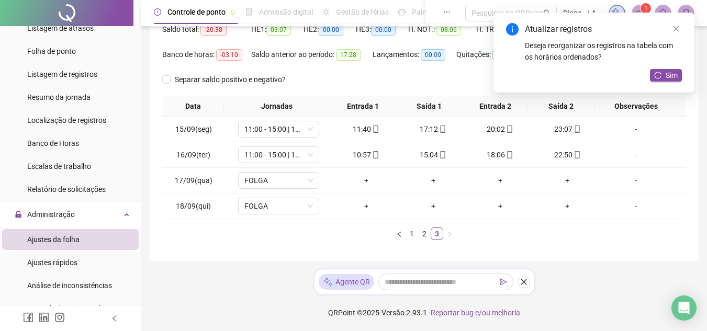
scroll to position [0, 0]
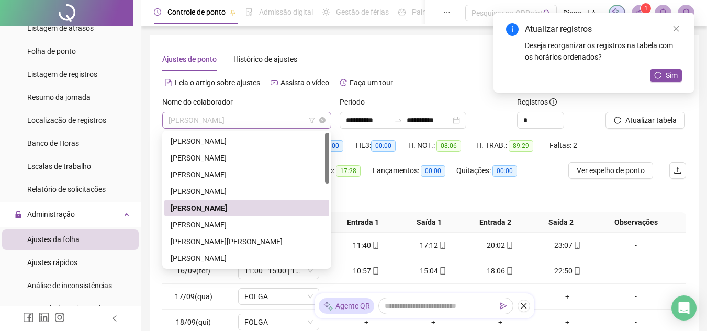
click at [258, 128] on span "[PERSON_NAME]" at bounding box center [246, 120] width 156 height 16
click at [246, 224] on div "[PERSON_NAME]" at bounding box center [247, 225] width 152 height 12
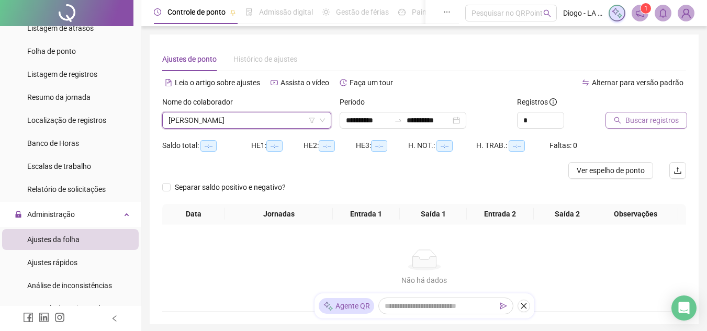
click at [618, 122] on icon "search" at bounding box center [617, 120] width 7 height 7
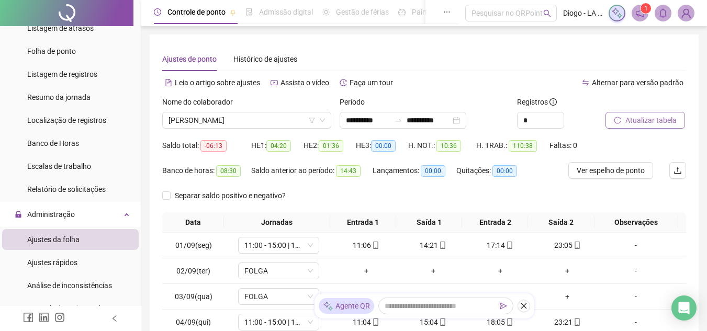
scroll to position [193, 0]
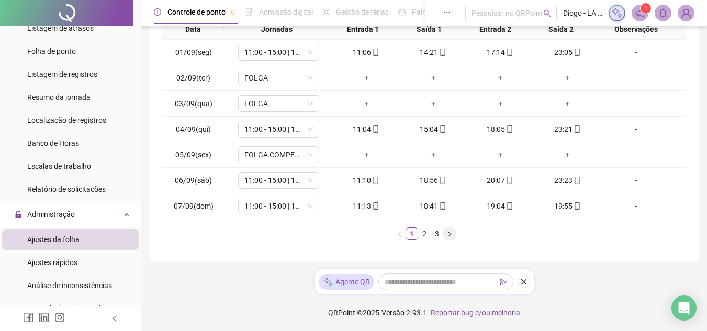
click at [453, 236] on button "button" at bounding box center [449, 234] width 13 height 13
click at [452, 238] on button "button" at bounding box center [449, 234] width 13 height 13
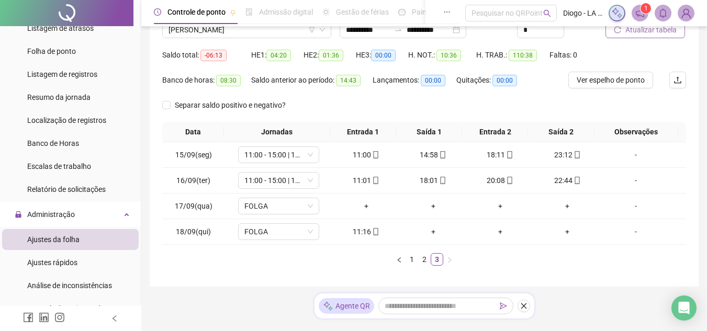
scroll to position [109, 0]
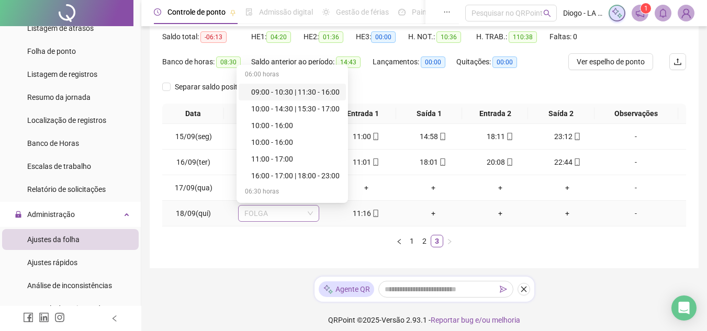
click at [265, 215] on span "FOLGA" at bounding box center [278, 214] width 69 height 16
type input "**"
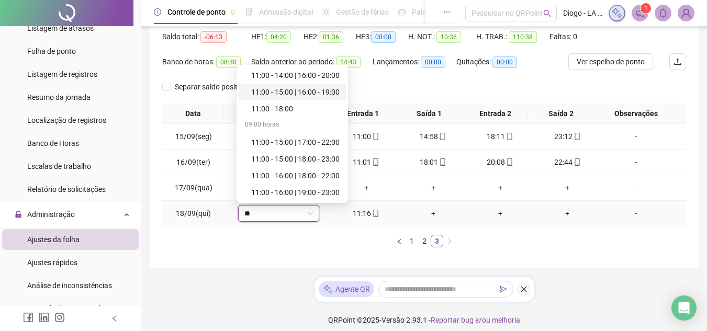
scroll to position [105, 0]
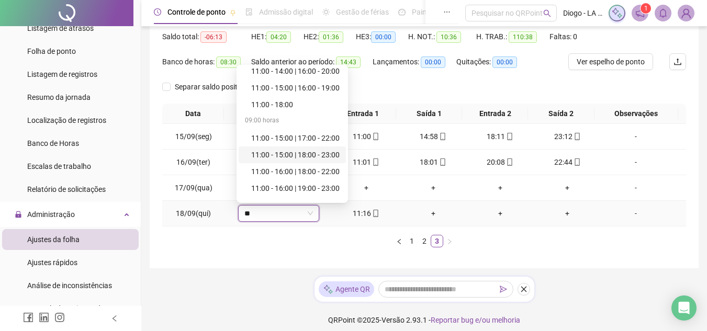
click at [333, 161] on div "11:00 - 15:00 | 18:00 - 23:00" at bounding box center [291, 154] width 107 height 17
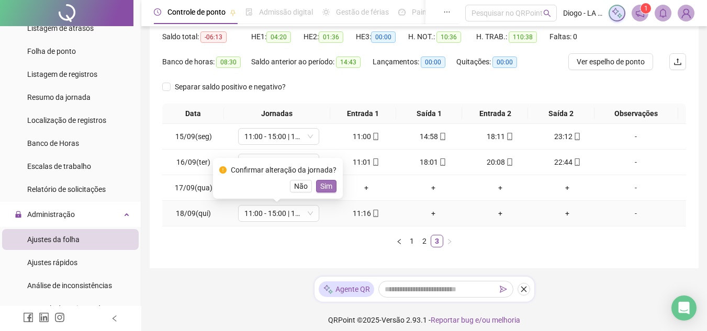
click at [326, 188] on span "Sim" at bounding box center [326, 186] width 12 height 12
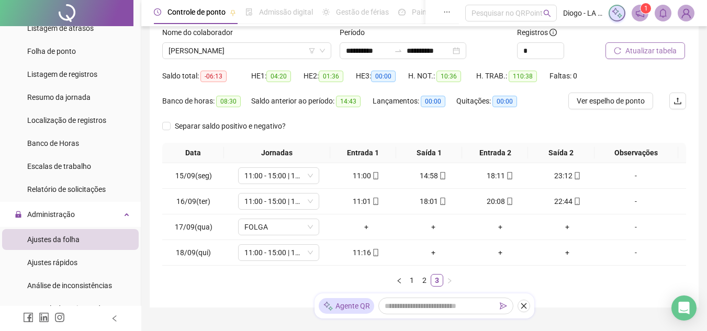
scroll to position [68, 0]
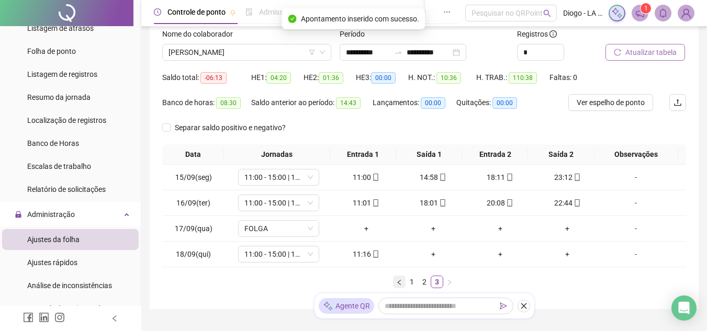
click at [403, 285] on button "button" at bounding box center [399, 282] width 13 height 13
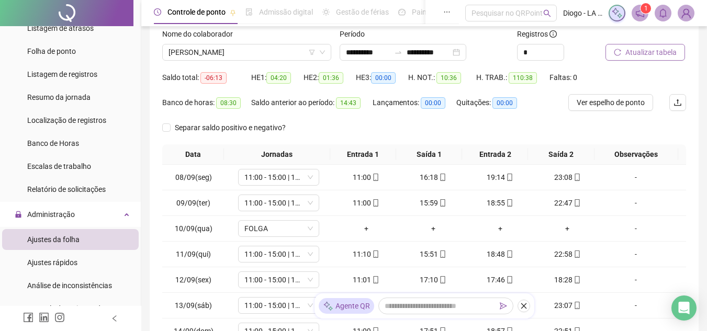
scroll to position [193, 0]
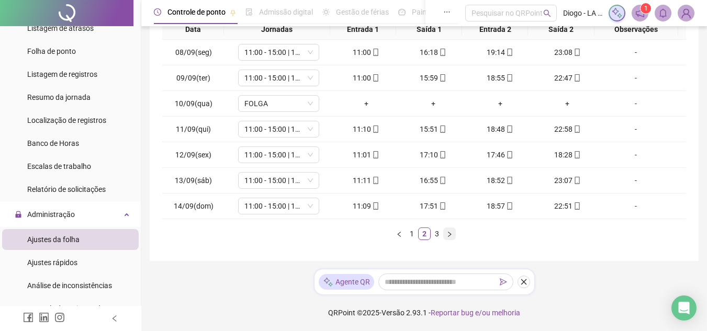
click at [447, 233] on icon "right" at bounding box center [449, 234] width 6 height 6
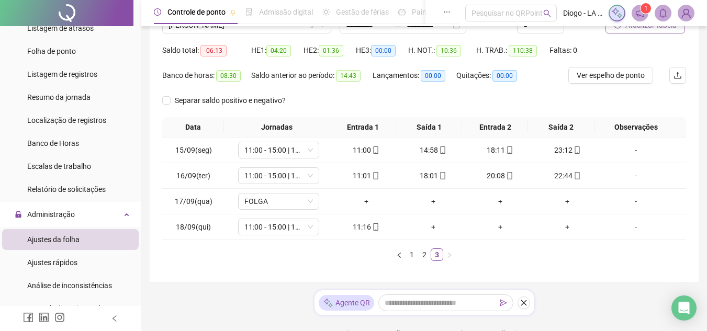
scroll to position [74, 0]
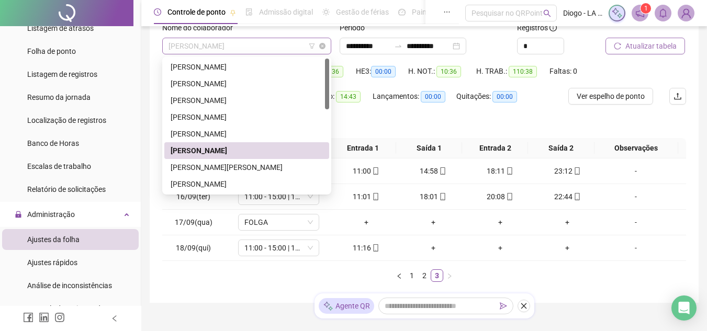
click at [228, 46] on span "[PERSON_NAME]" at bounding box center [246, 46] width 156 height 16
click at [217, 171] on div "[PERSON_NAME][PERSON_NAME]" at bounding box center [247, 168] width 152 height 12
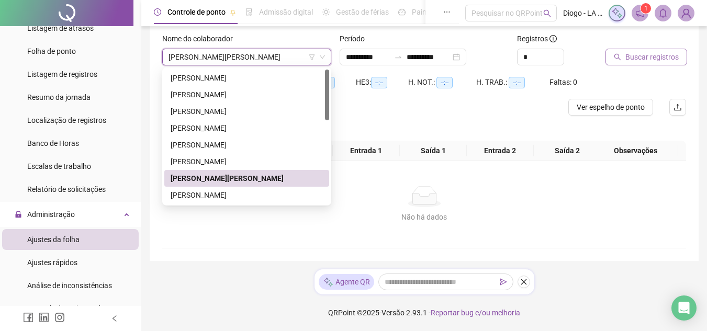
scroll to position [63, 0]
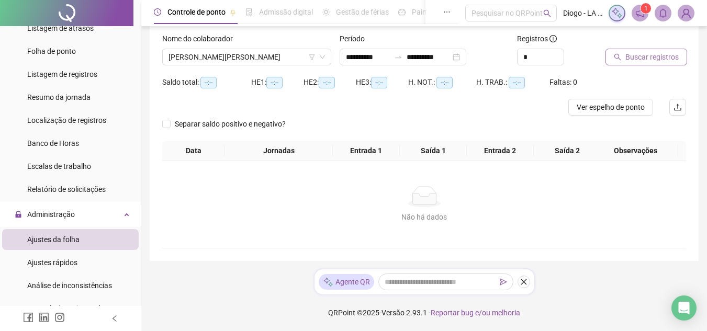
click at [619, 60] on icon "search" at bounding box center [617, 56] width 7 height 7
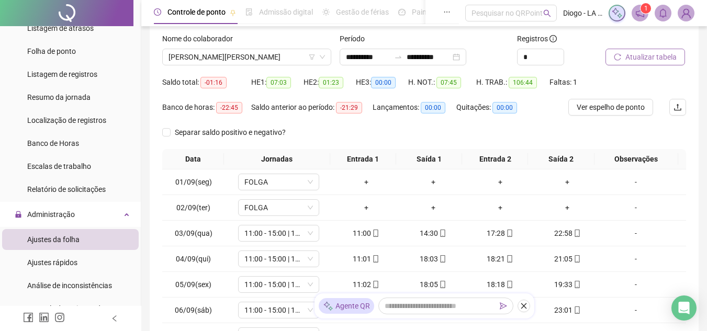
scroll to position [193, 0]
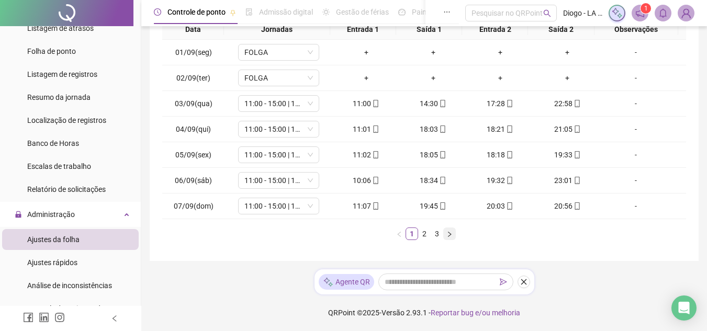
click at [448, 236] on icon "right" at bounding box center [449, 233] width 3 height 5
click at [451, 240] on div "Data Jornadas Entrada 1 Saída 1 Entrada 2 Saída 2 Observações 08/09(seg) FOLGA …" at bounding box center [424, 133] width 524 height 229
click at [450, 232] on icon "right" at bounding box center [449, 234] width 6 height 6
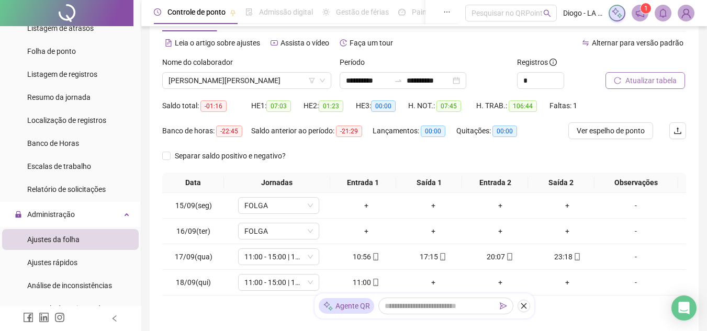
scroll to position [0, 0]
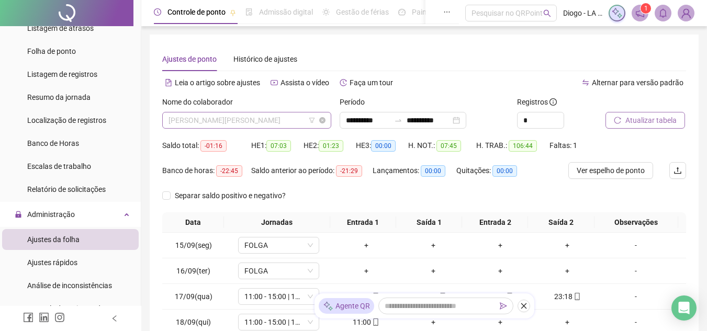
click at [232, 120] on span "[PERSON_NAME][PERSON_NAME]" at bounding box center [246, 120] width 156 height 16
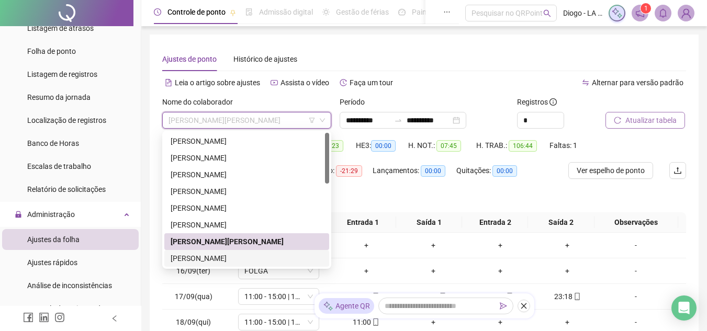
click at [220, 260] on div "[PERSON_NAME]" at bounding box center [247, 259] width 152 height 12
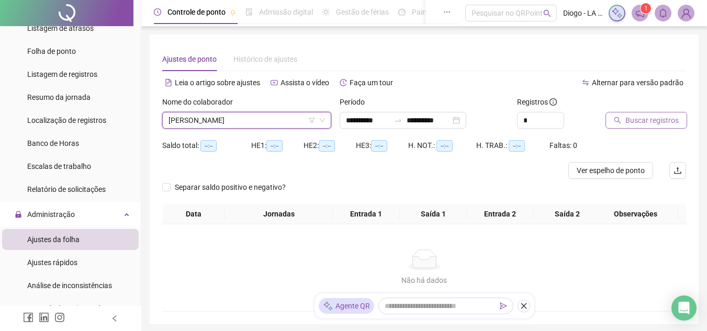
click at [615, 126] on button "Buscar registros" at bounding box center [646, 120] width 82 height 17
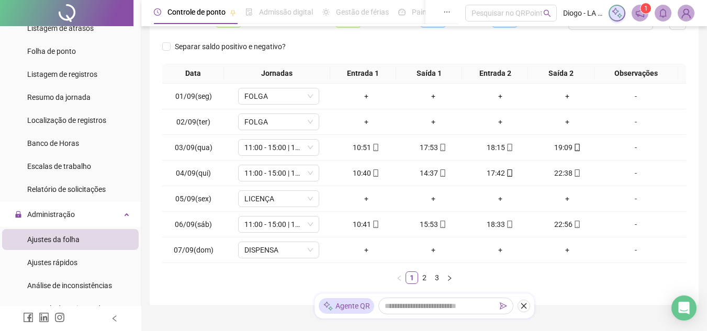
scroll to position [153, 0]
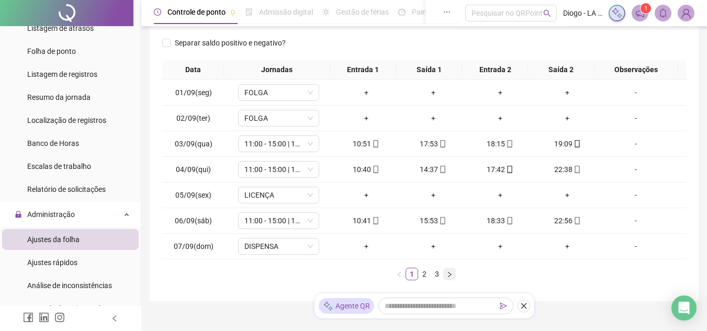
click at [452, 276] on button "button" at bounding box center [449, 274] width 13 height 13
click at [264, 171] on span "FOLGA" at bounding box center [278, 170] width 69 height 16
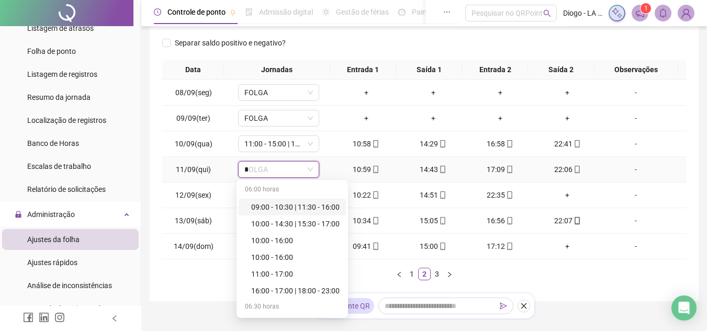
type input "**"
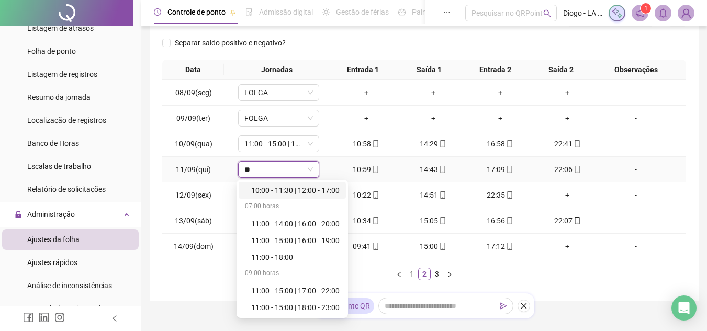
scroll to position [84, 0]
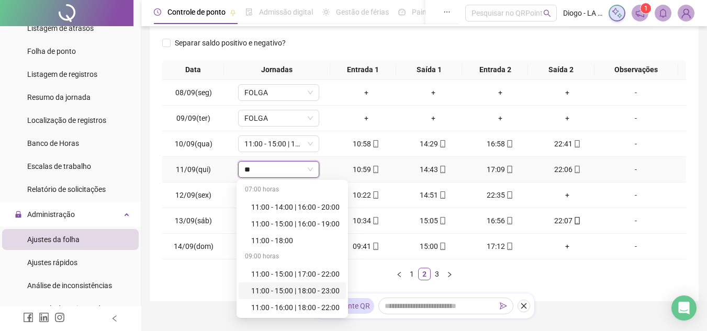
click at [324, 292] on div "11:00 - 15:00 | 18:00 - 23:00" at bounding box center [295, 291] width 88 height 12
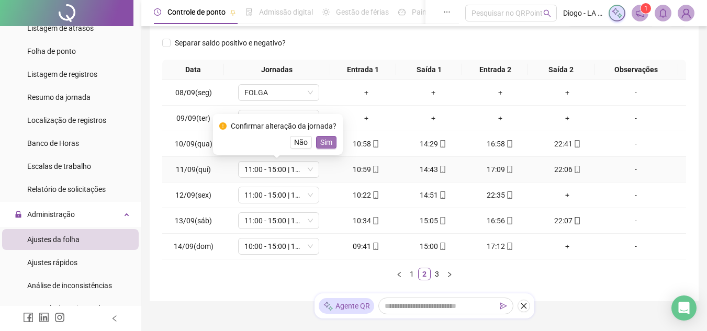
click at [325, 144] on span "Sim" at bounding box center [326, 143] width 12 height 12
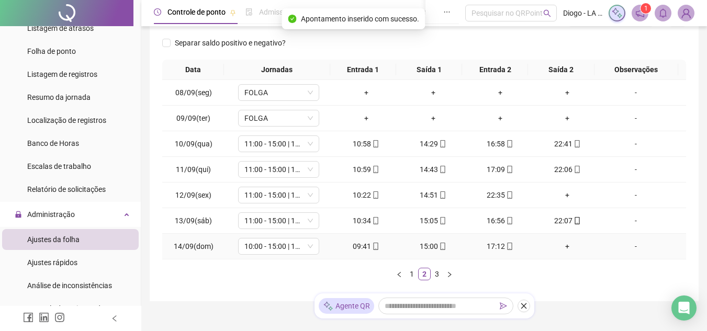
click at [569, 246] on div "+" at bounding box center [567, 247] width 59 height 12
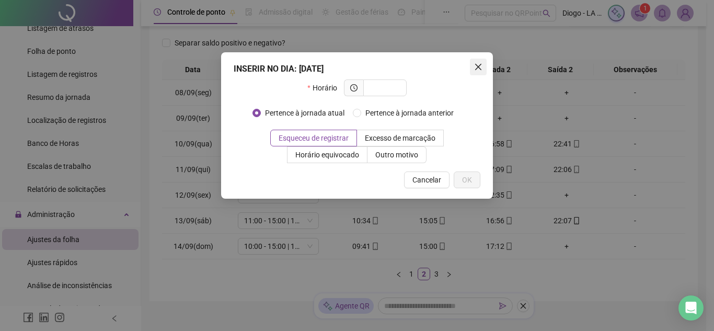
click at [480, 65] on icon "close" at bounding box center [478, 67] width 6 height 6
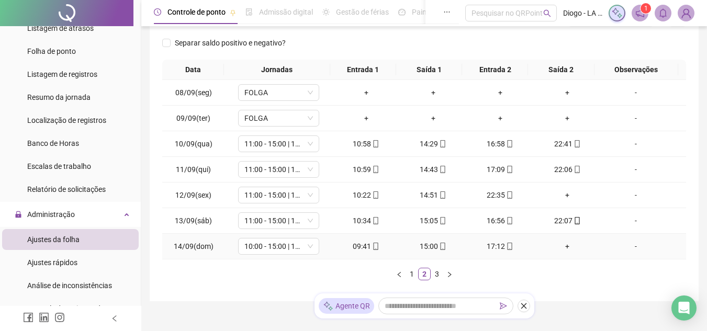
click at [426, 247] on div "15:00" at bounding box center [433, 247] width 59 height 12
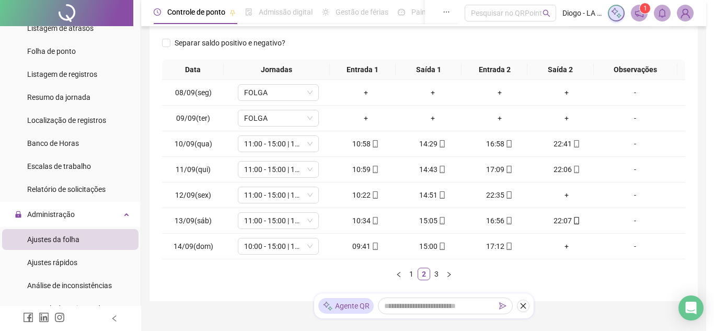
type input "**********"
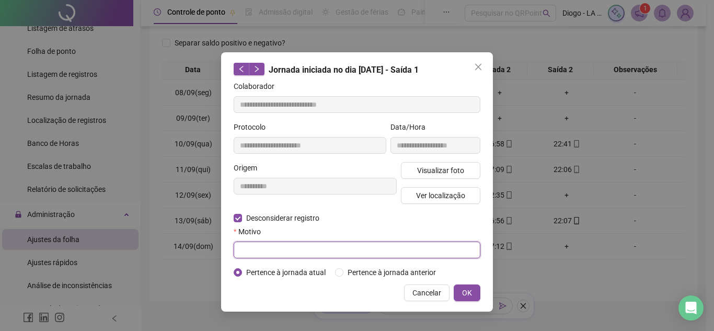
click at [253, 248] on input "text" at bounding box center [357, 250] width 247 height 17
type input "*"
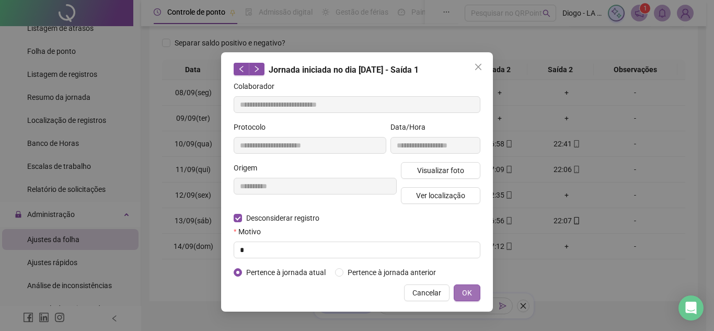
click at [474, 297] on button "OK" at bounding box center [467, 293] width 27 height 17
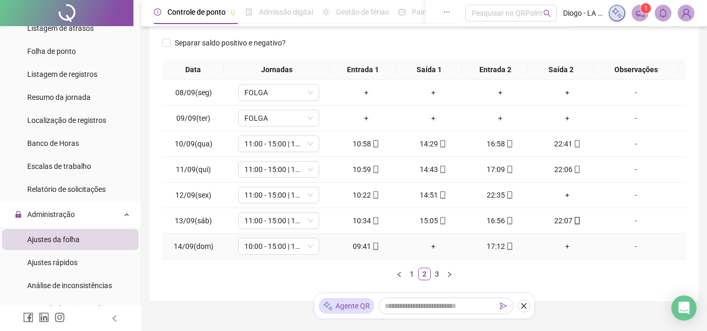
click at [427, 249] on div "+" at bounding box center [433, 247] width 59 height 12
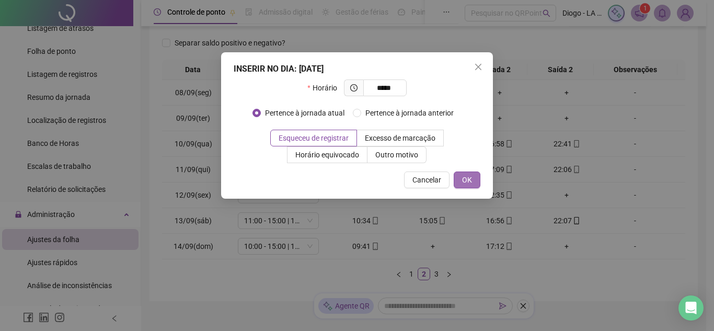
type input "*****"
click at [469, 179] on span "OK" at bounding box center [467, 180] width 10 height 12
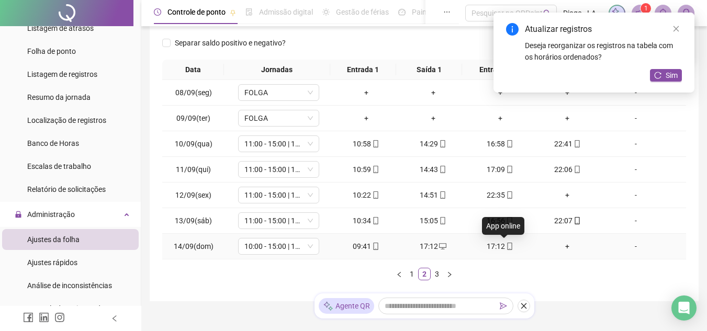
click at [506, 249] on icon "mobile" at bounding box center [509, 246] width 7 height 7
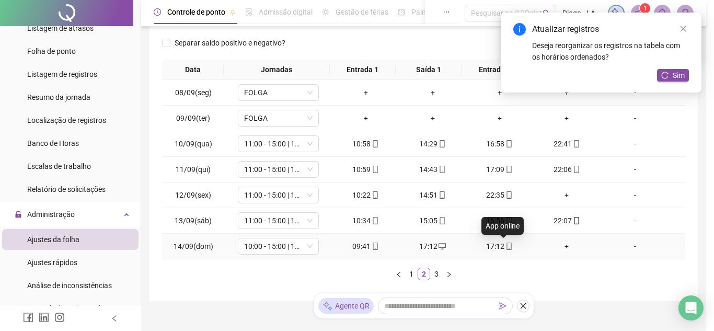
type input "**********"
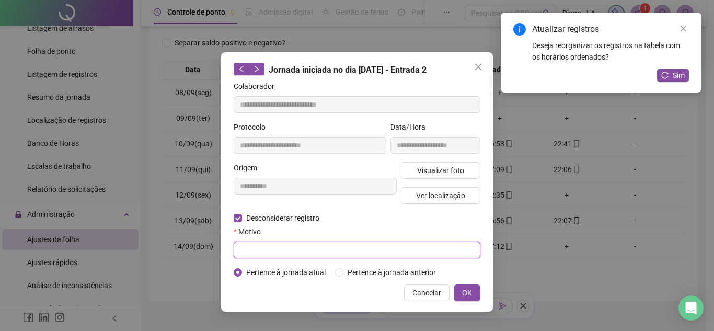
click at [247, 249] on input "text" at bounding box center [357, 250] width 247 height 17
type input "*"
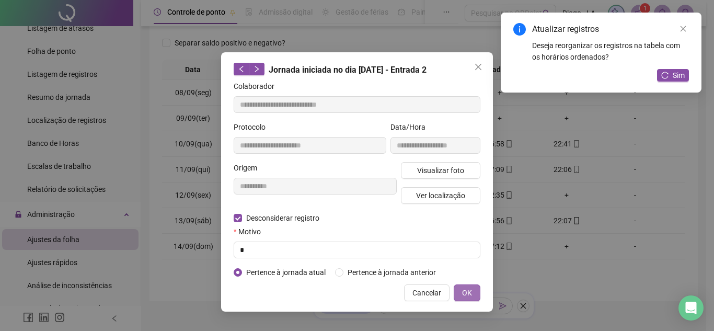
click at [474, 289] on button "OK" at bounding box center [467, 293] width 27 height 17
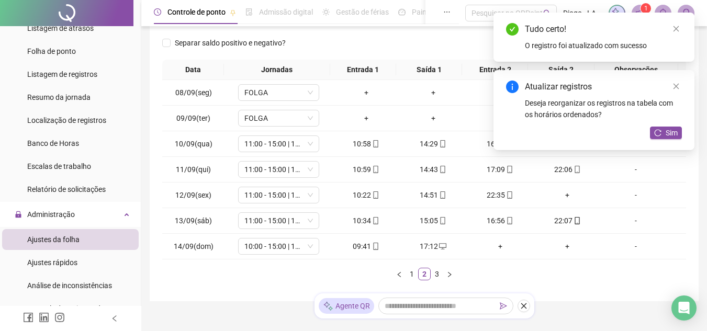
scroll to position [193, 0]
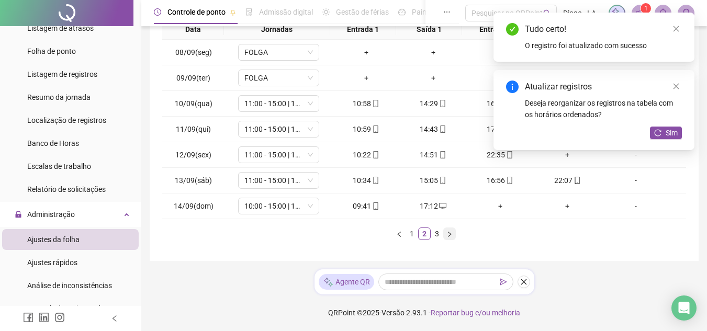
click at [450, 235] on icon "right" at bounding box center [449, 233] width 3 height 5
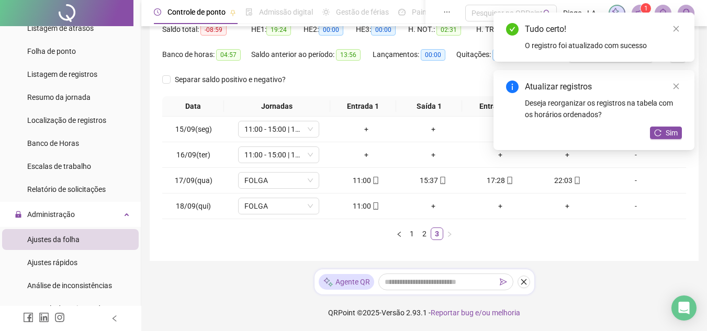
scroll to position [116, 0]
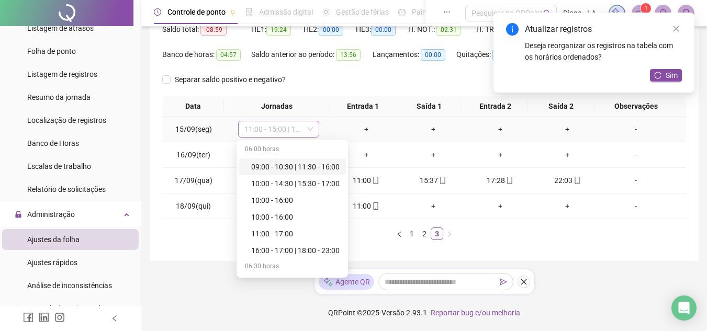
click at [289, 129] on span "11:00 - 15:00 | 18:00 - 23:00" at bounding box center [278, 129] width 69 height 16
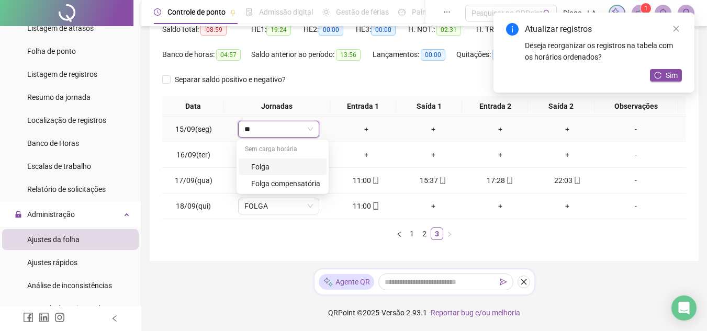
type input "***"
click at [286, 163] on div "Folga" at bounding box center [285, 167] width 69 height 12
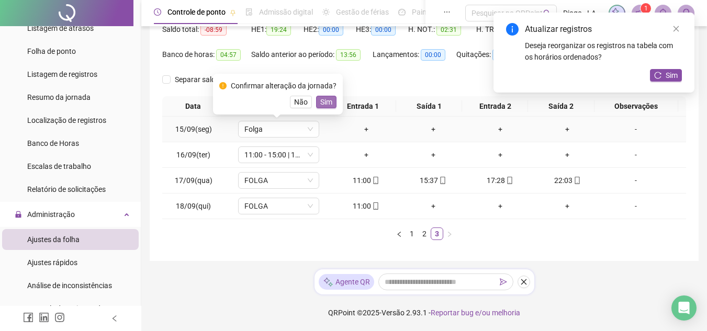
click at [328, 100] on span "Sim" at bounding box center [326, 102] width 12 height 12
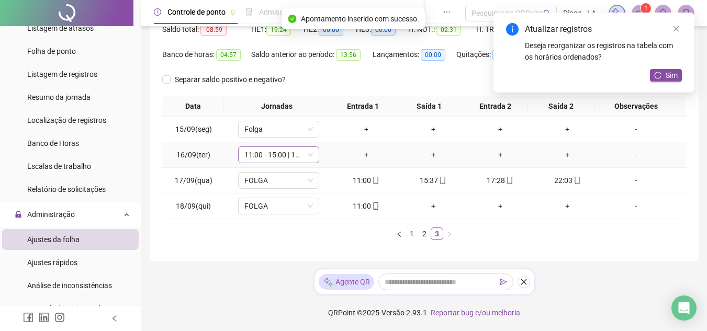
click at [291, 158] on span "11:00 - 15:00 | 18:00 - 23:00" at bounding box center [278, 155] width 69 height 16
type input "***"
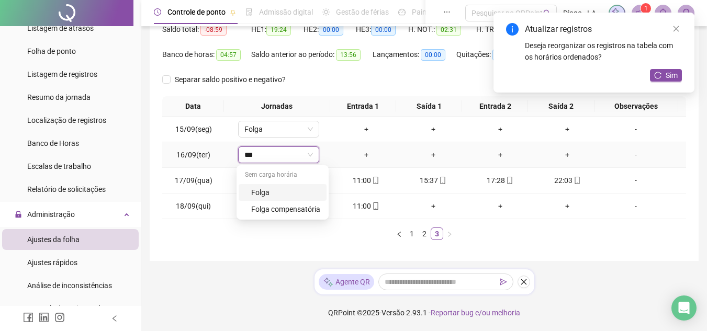
click at [296, 195] on div "Folga" at bounding box center [285, 193] width 69 height 12
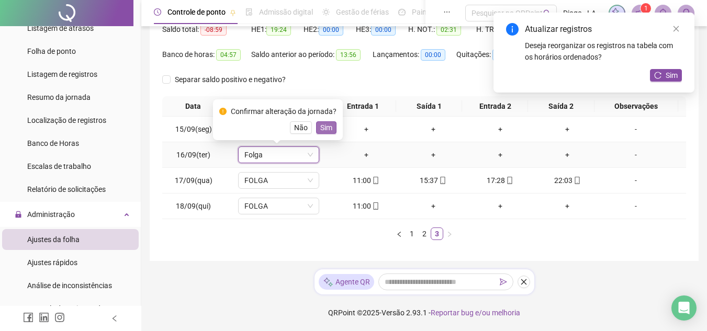
click at [330, 127] on button "Sim" at bounding box center [326, 127] width 20 height 13
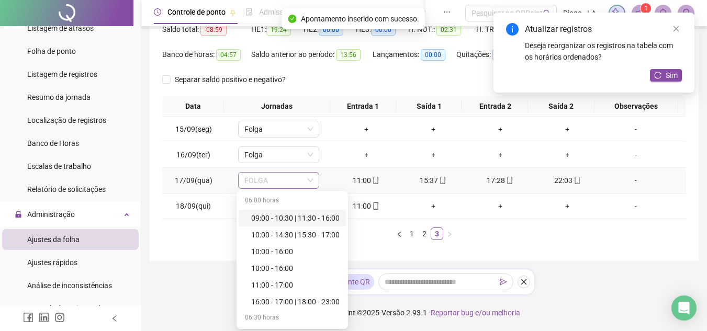
click at [293, 181] on span "FOLGA" at bounding box center [278, 181] width 69 height 16
type input "**"
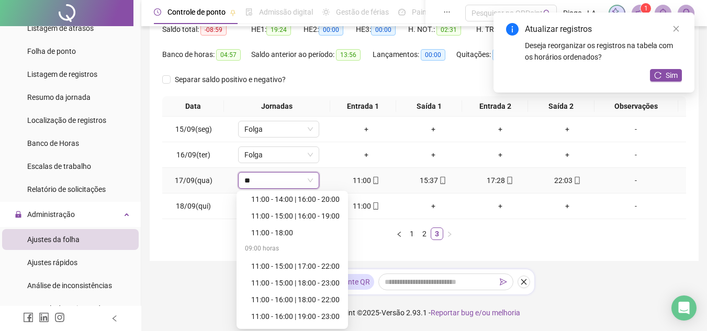
scroll to position [105, 0]
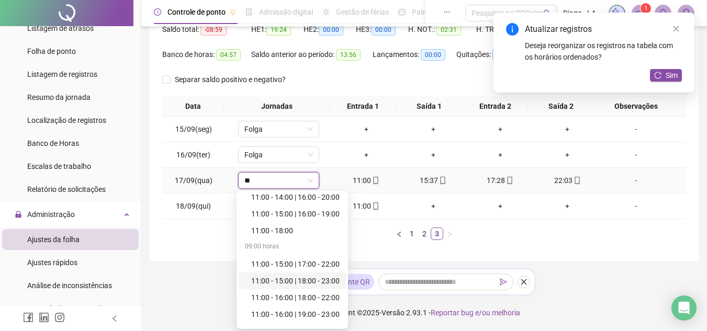
click at [328, 278] on div "11:00 - 15:00 | 18:00 - 23:00" at bounding box center [295, 281] width 88 height 12
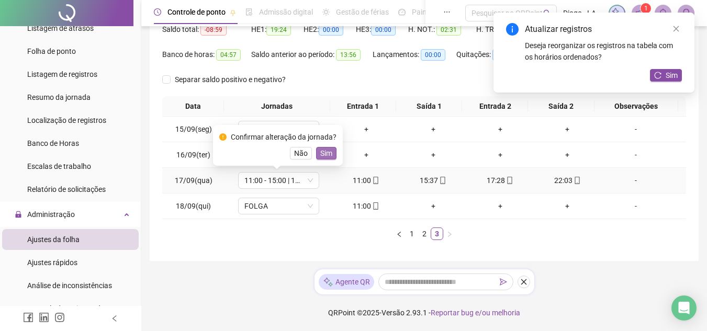
click at [326, 153] on span "Sim" at bounding box center [326, 153] width 12 height 12
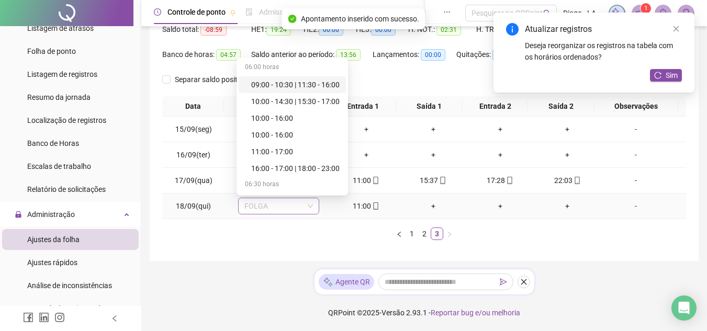
click at [299, 203] on span "FOLGA" at bounding box center [278, 206] width 69 height 16
type input "**"
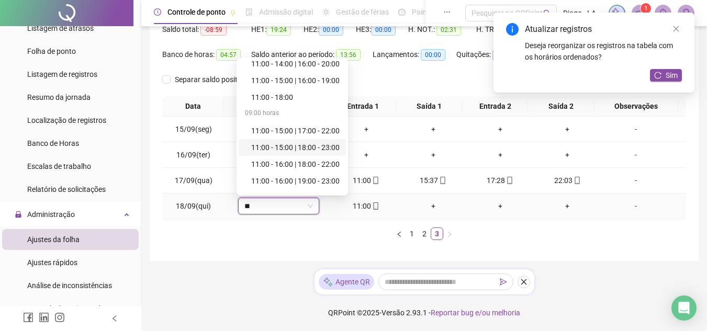
click at [329, 150] on div "11:00 - 15:00 | 18:00 - 23:00" at bounding box center [295, 148] width 88 height 12
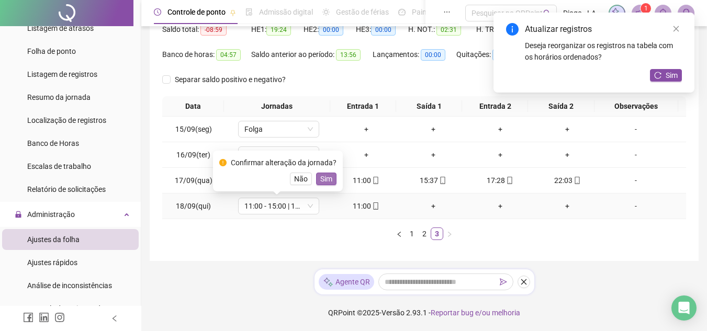
click at [332, 180] on button "Sim" at bounding box center [326, 179] width 20 height 13
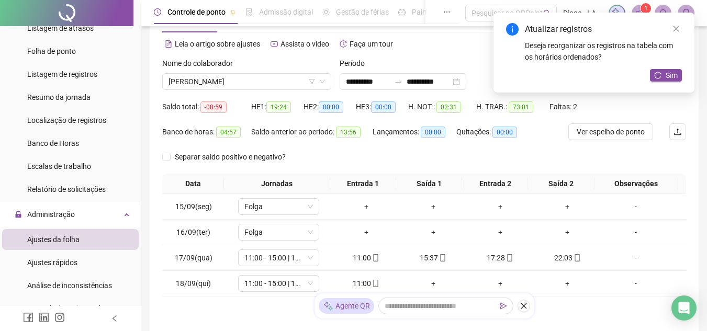
scroll to position [0, 0]
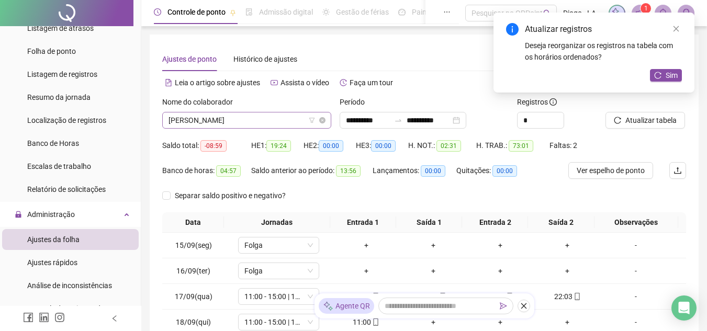
click at [248, 127] on span "[PERSON_NAME]" at bounding box center [246, 120] width 156 height 16
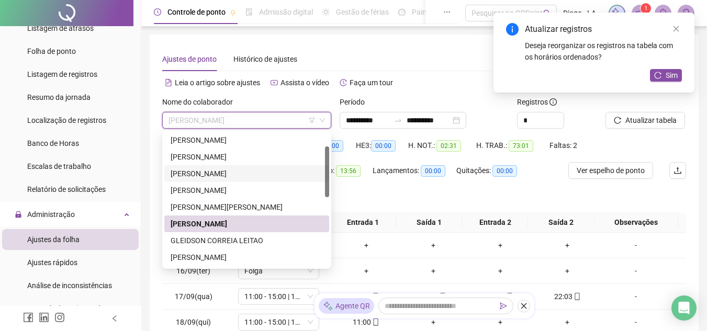
scroll to position [36, 0]
drag, startPoint x: 327, startPoint y: 171, endPoint x: 327, endPoint y: 184, distance: 13.6
click at [327, 184] on div at bounding box center [327, 171] width 4 height 51
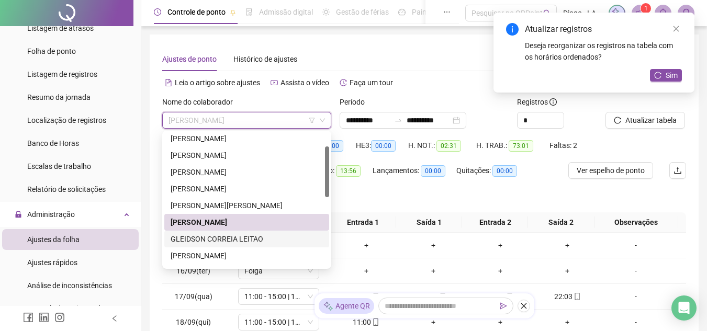
click at [282, 236] on div "GLEIDSON CORREIA LEITAO" at bounding box center [247, 239] width 152 height 12
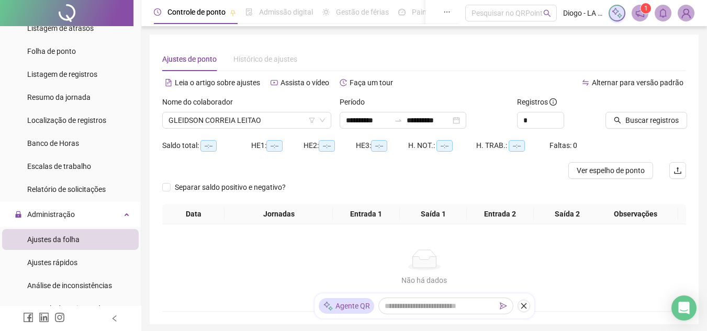
click at [615, 117] on icon "search" at bounding box center [617, 120] width 7 height 7
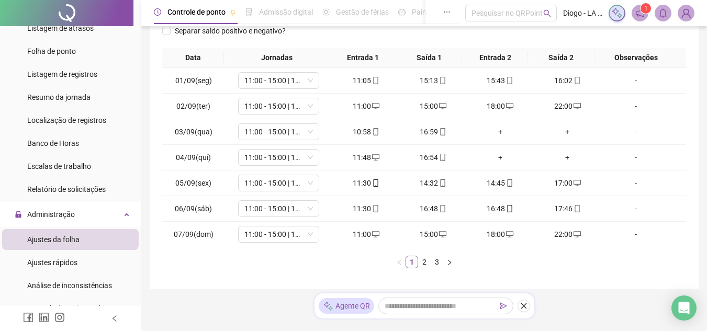
scroll to position [167, 0]
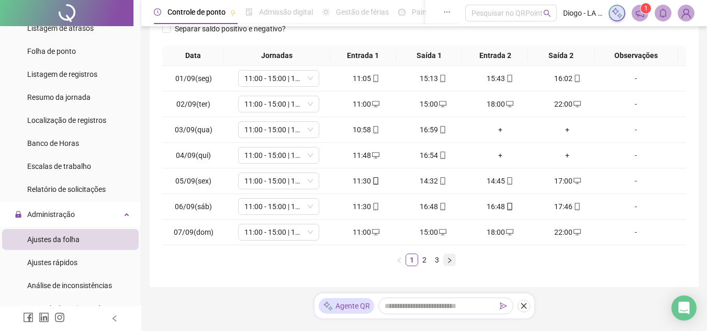
click at [450, 260] on icon "right" at bounding box center [449, 259] width 3 height 5
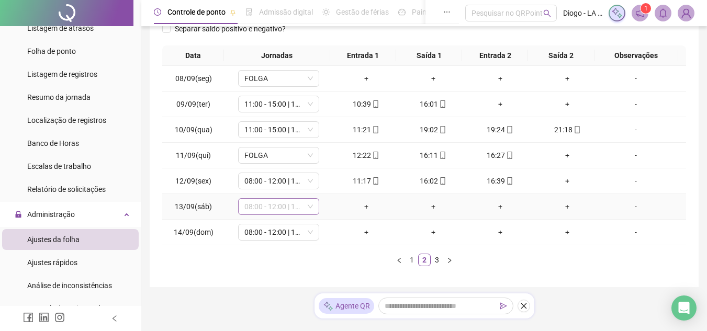
click at [293, 209] on span "08:00 - 12:00 | 13:00 - 16:00" at bounding box center [278, 207] width 69 height 16
type input "***"
click at [290, 171] on div "Folga" at bounding box center [285, 169] width 69 height 12
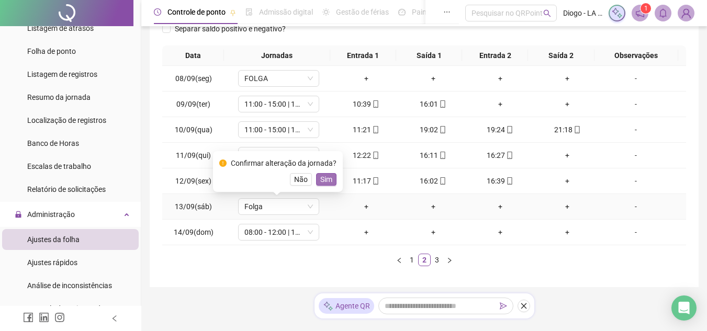
click at [328, 179] on span "Sim" at bounding box center [326, 180] width 12 height 12
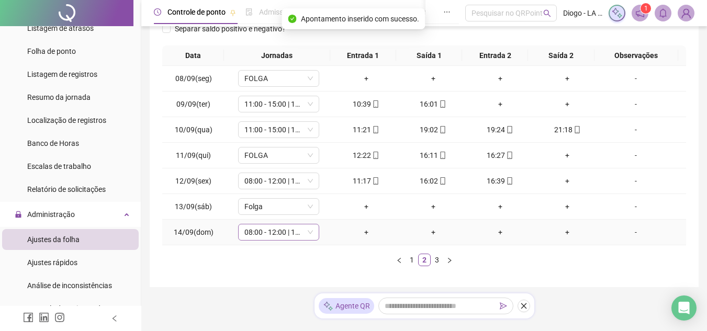
click at [281, 237] on span "08:00 - 12:00 | 13:00 - 16:00" at bounding box center [278, 232] width 69 height 16
click at [367, 239] on td "+" at bounding box center [366, 233] width 67 height 26
drag, startPoint x: 362, startPoint y: 233, endPoint x: 249, endPoint y: 233, distance: 113.0
click at [249, 233] on tr "14/09(dom) 08:00 - 12:00 | 13:00 - 16:00 + + + + -" at bounding box center [424, 233] width 524 height 26
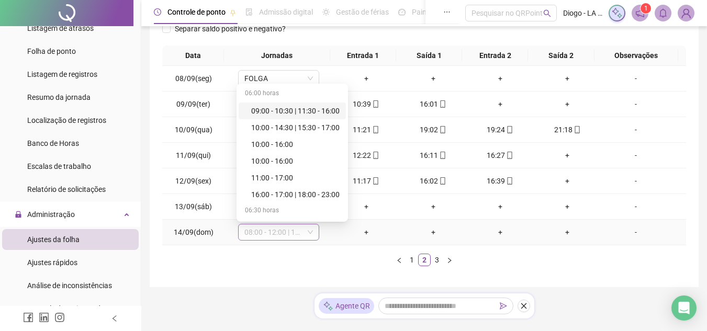
click at [249, 233] on span "08:00 - 12:00 | 13:00 - 16:00" at bounding box center [278, 232] width 69 height 16
type input "**"
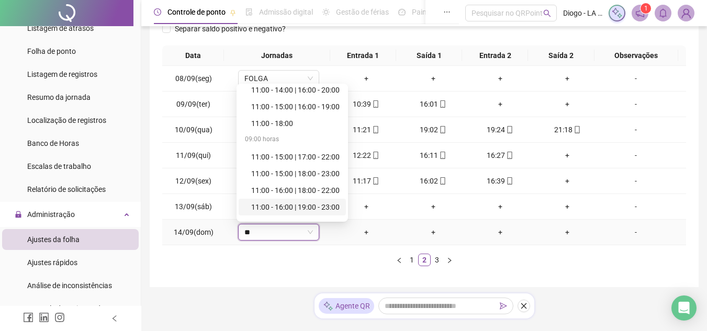
click at [333, 208] on div "11:00 - 16:00 | 19:00 - 23:00" at bounding box center [295, 207] width 88 height 12
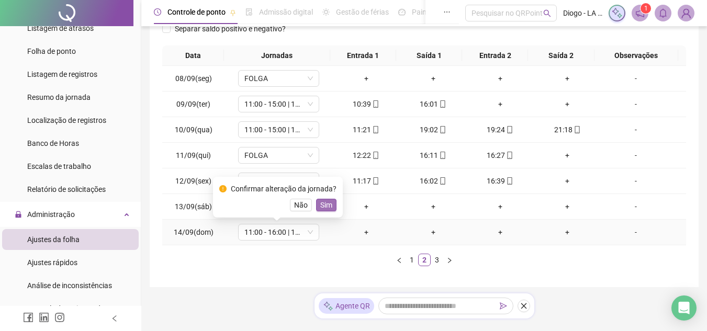
click at [329, 206] on span "Sim" at bounding box center [326, 205] width 12 height 12
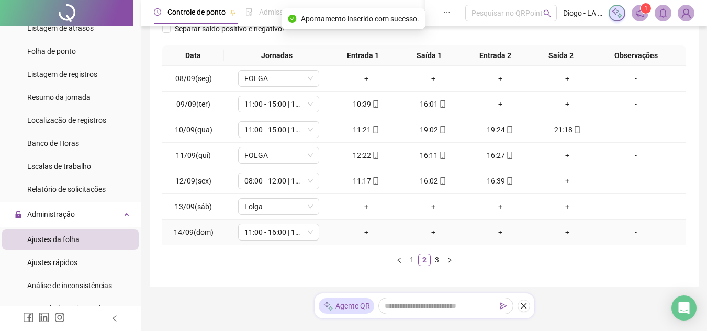
click at [364, 236] on div "+" at bounding box center [366, 232] width 59 height 12
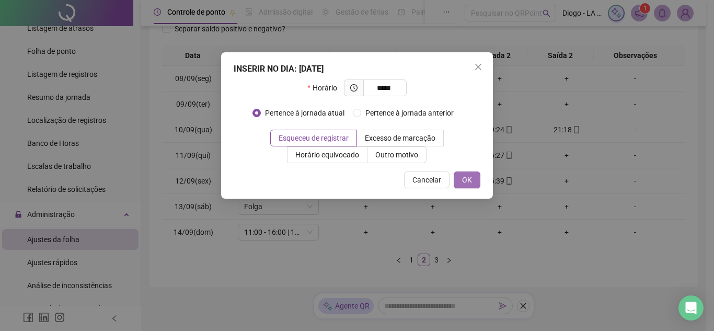
type input "*****"
click at [465, 175] on span "OK" at bounding box center [467, 180] width 10 height 12
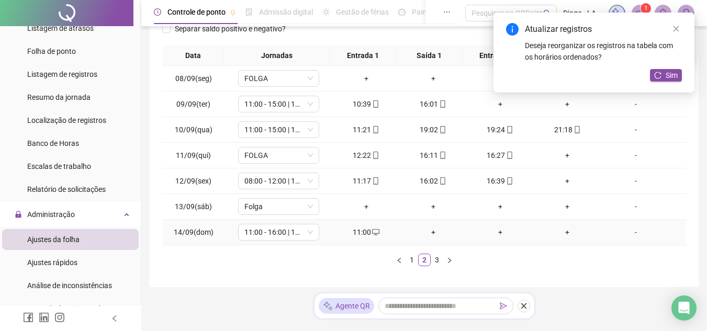
click at [430, 234] on div "+" at bounding box center [433, 232] width 59 height 12
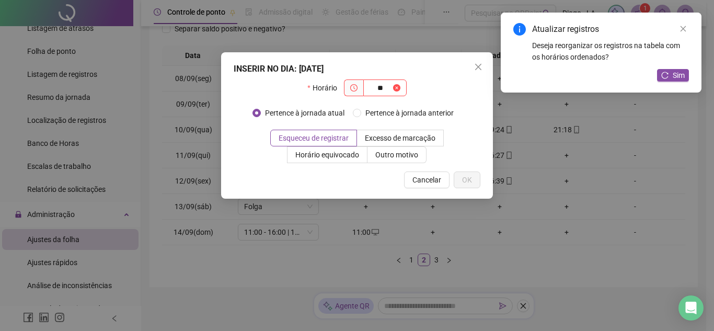
type input "*"
type input "*****"
click at [469, 177] on span "OK" at bounding box center [467, 180] width 10 height 12
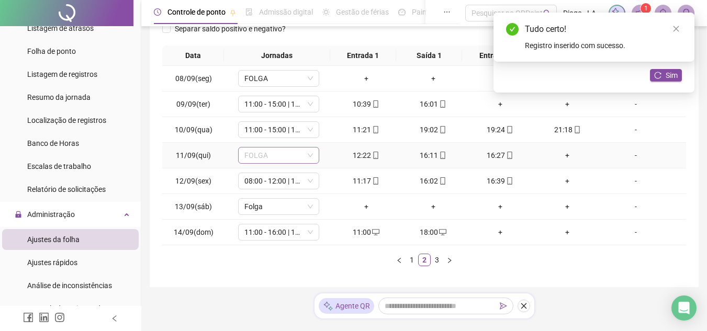
click at [274, 163] on div "FOLGA" at bounding box center [278, 155] width 81 height 17
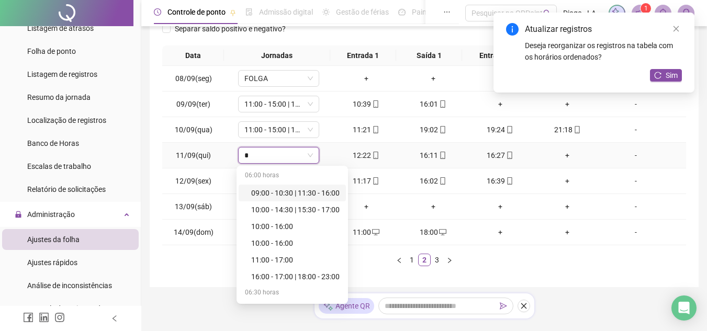
type input "**"
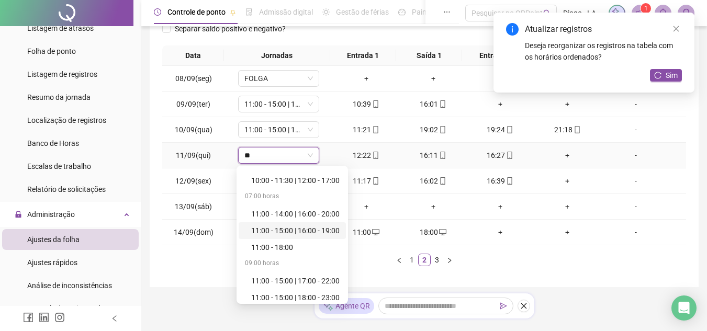
scroll to position [84, 0]
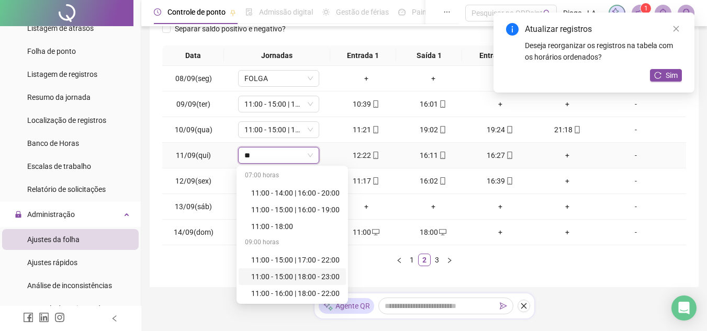
click at [339, 275] on div "11:00 - 15:00 | 18:00 - 23:00" at bounding box center [295, 277] width 88 height 12
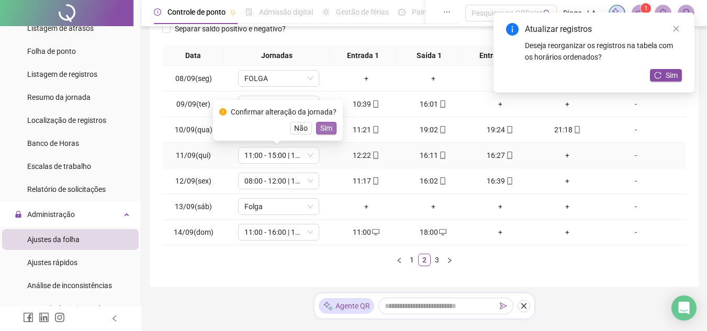
click at [323, 132] on span "Sim" at bounding box center [326, 128] width 12 height 12
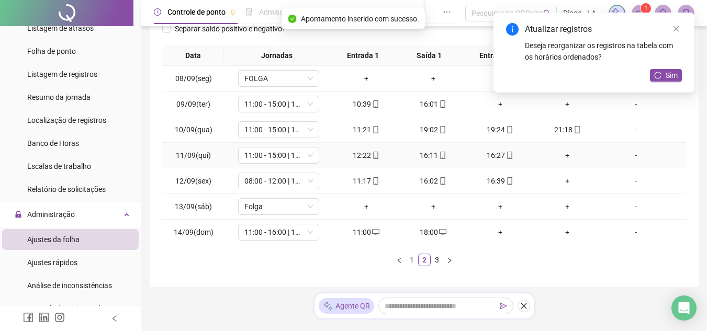
click at [558, 157] on div "+" at bounding box center [567, 156] width 59 height 12
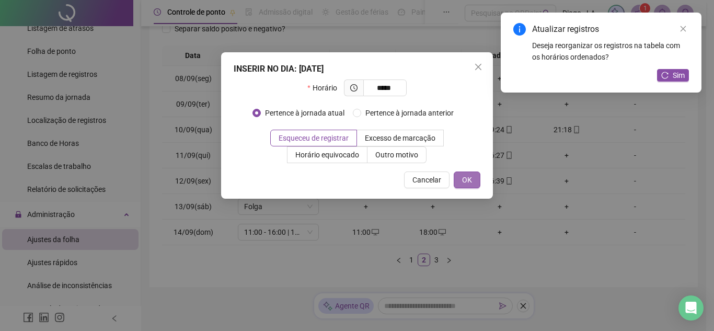
type input "*****"
click at [475, 177] on button "OK" at bounding box center [467, 180] width 27 height 17
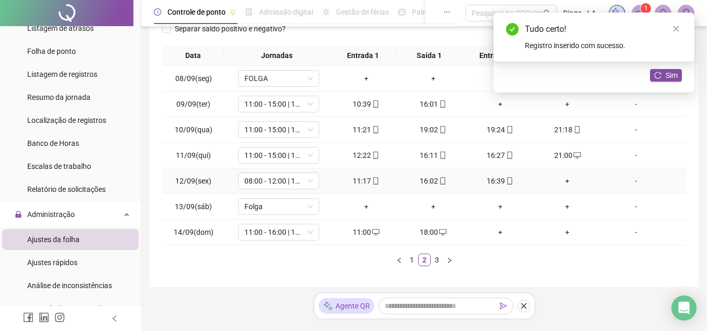
click at [566, 179] on div "+" at bounding box center [567, 181] width 59 height 12
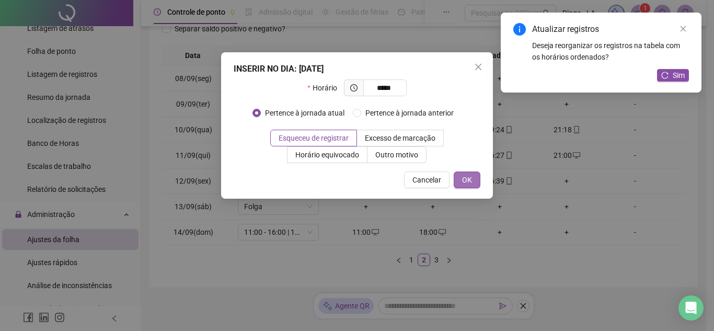
type input "*****"
click at [469, 179] on span "OK" at bounding box center [467, 180] width 10 height 12
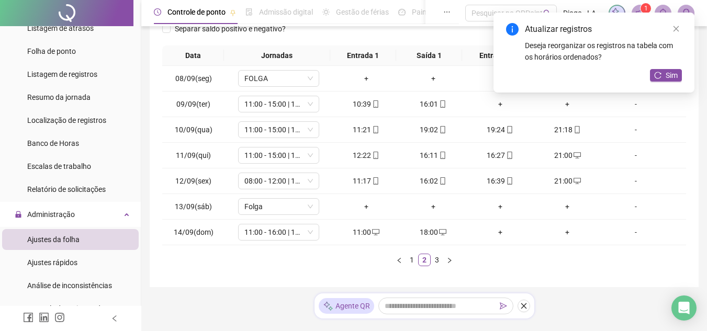
scroll to position [176, 0]
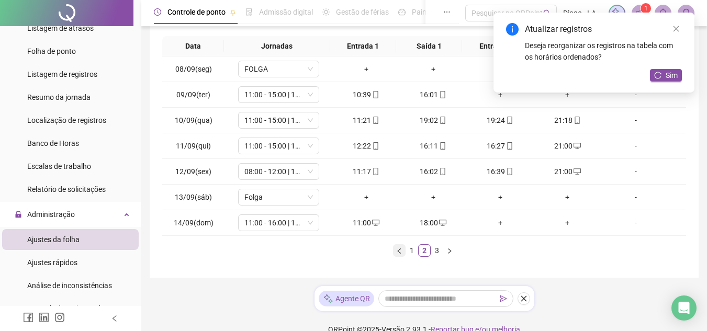
click at [402, 255] on button "button" at bounding box center [399, 250] width 13 height 13
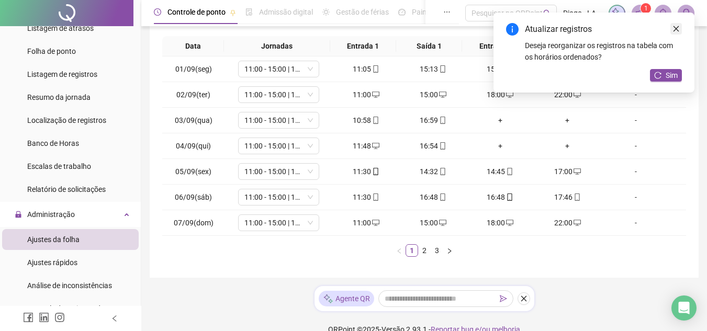
click at [678, 32] on icon "close" at bounding box center [675, 28] width 7 height 7
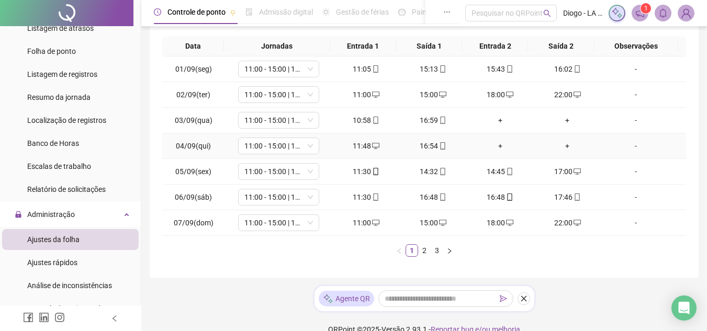
click at [388, 145] on div "Data Jornadas Entrada 1 Saída 1 Entrada 2 Saída 2 Observações 01/09(seg) 11:00 …" at bounding box center [424, 146] width 524 height 221
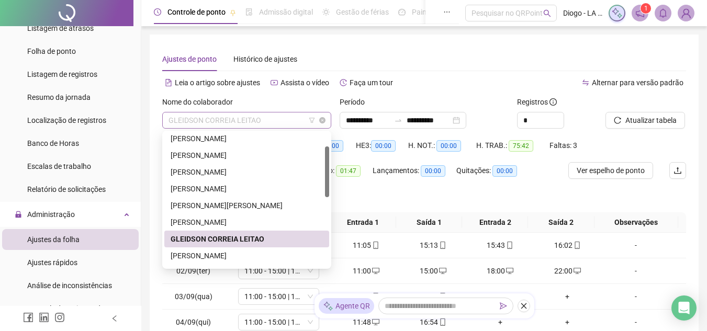
click at [230, 118] on span "GLEIDSON CORREIA LEITAO" at bounding box center [246, 120] width 156 height 16
click at [194, 257] on div "[PERSON_NAME]" at bounding box center [247, 256] width 152 height 12
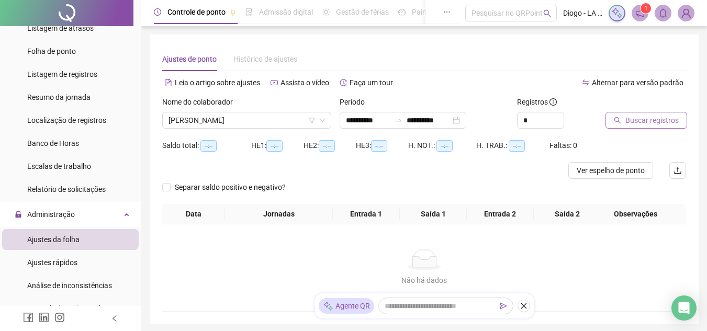
click at [621, 123] on button "Buscar registros" at bounding box center [646, 120] width 82 height 17
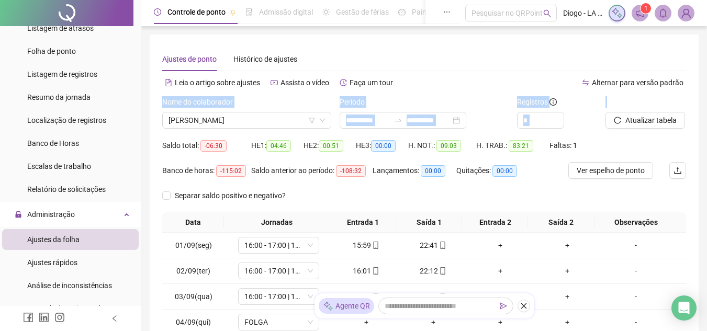
drag, startPoint x: 706, startPoint y: 93, endPoint x: 711, endPoint y: 97, distance: 7.4
click at [707, 97] on html "**********" at bounding box center [353, 165] width 707 height 331
